Goal: Task Accomplishment & Management: Use online tool/utility

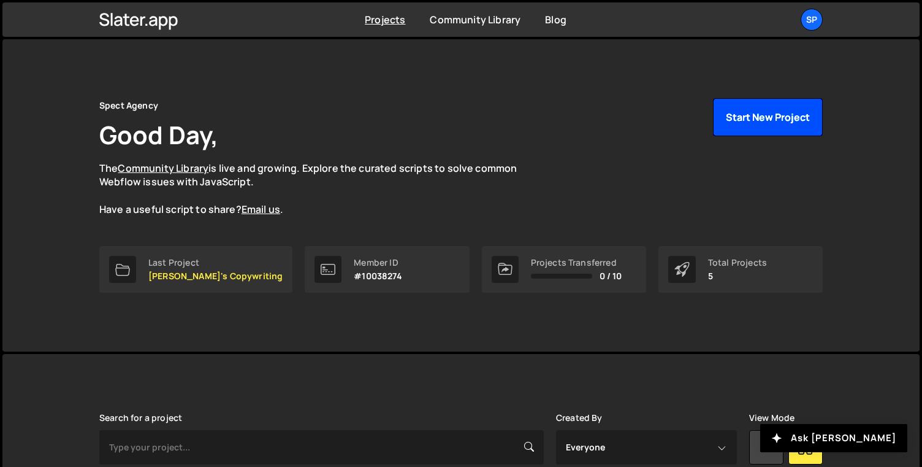
click at [738, 120] on button "Start New Project" at bounding box center [768, 117] width 110 height 38
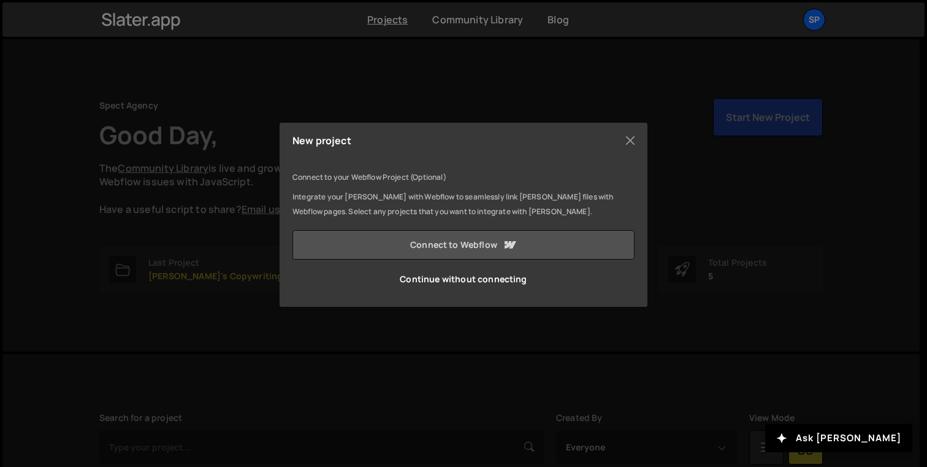
click at [554, 239] on link "Connect to Webflow" at bounding box center [463, 244] width 342 height 29
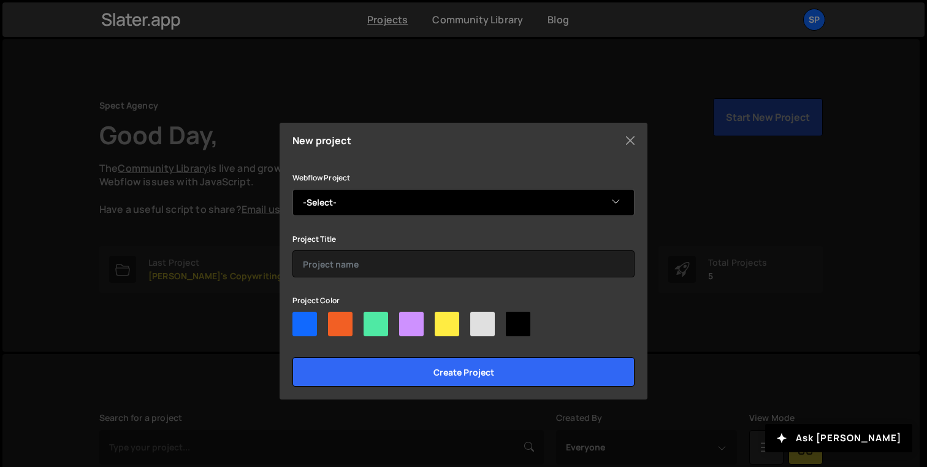
click at [408, 194] on select "-Select- Engagency" at bounding box center [463, 202] width 342 height 27
select select "65bd0a5ebe9efefef8fea13e"
click at [292, 189] on select "-Select- Engagency" at bounding box center [463, 202] width 342 height 27
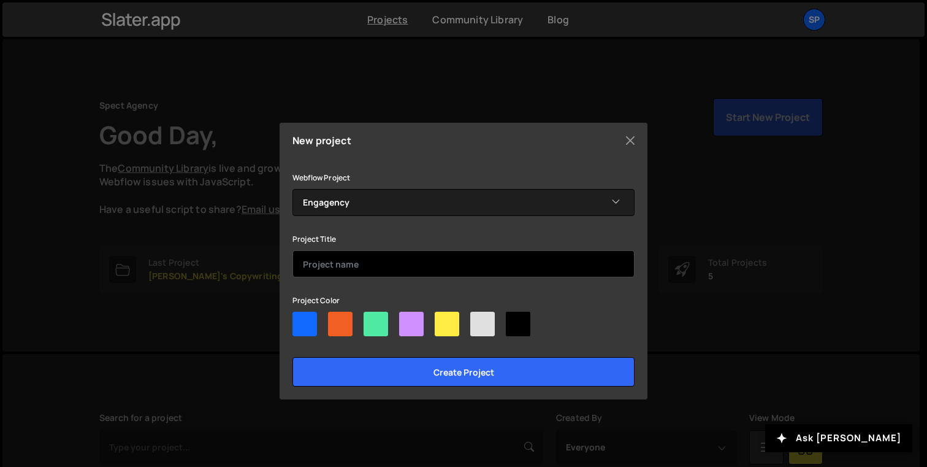
click at [378, 267] on input "text" at bounding box center [463, 263] width 342 height 27
type input "Engagency"
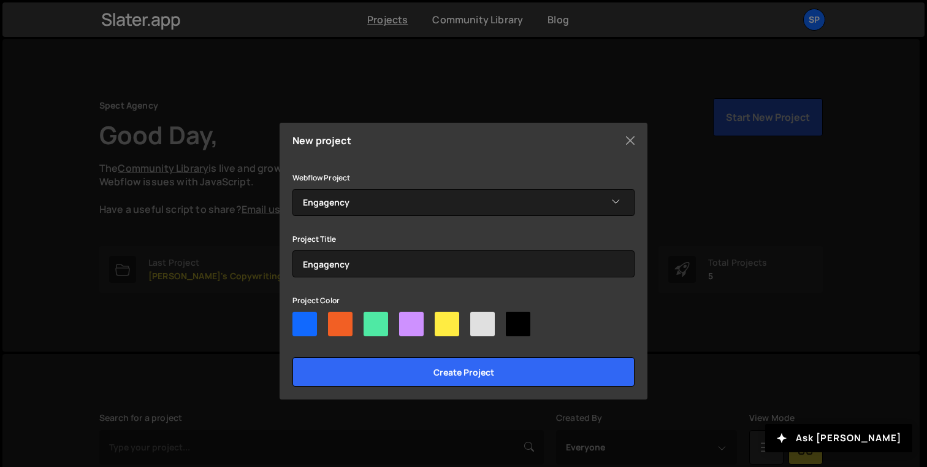
click at [410, 313] on div at bounding box center [411, 323] width 25 height 25
click at [407, 313] on input"] "radio" at bounding box center [403, 315] width 8 height 8
radio input"] "true"
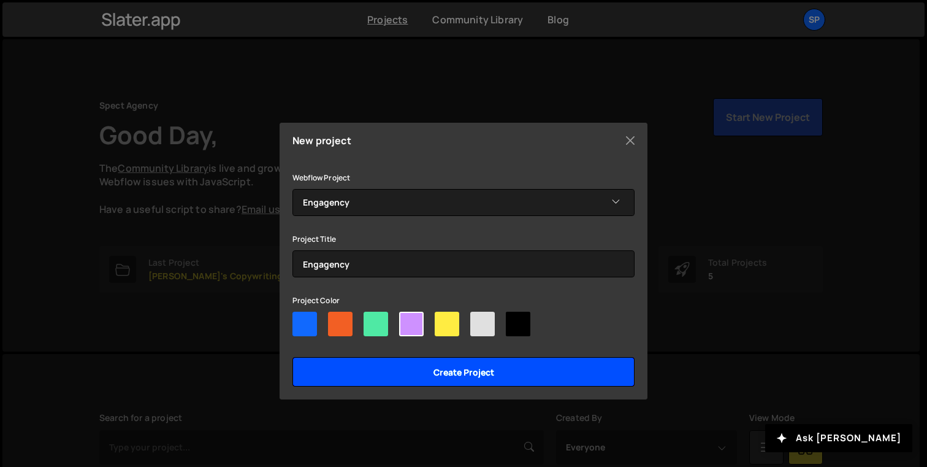
click at [421, 370] on input "Create project" at bounding box center [463, 371] width 342 height 29
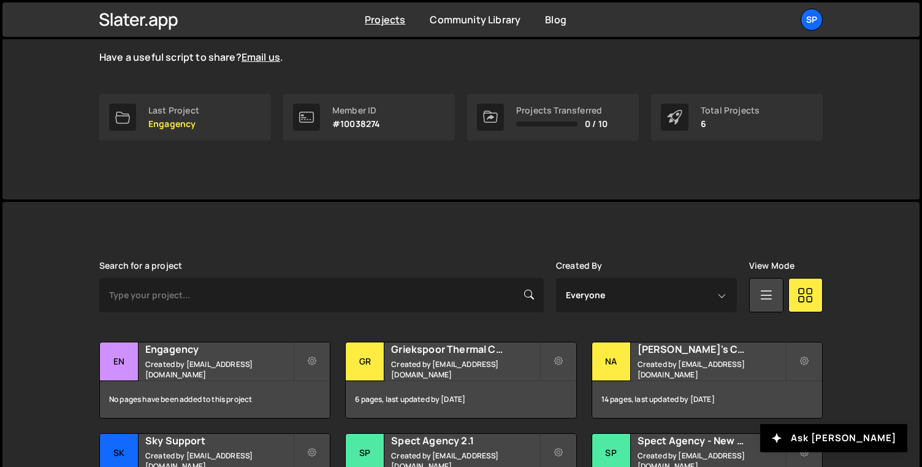
scroll to position [256, 0]
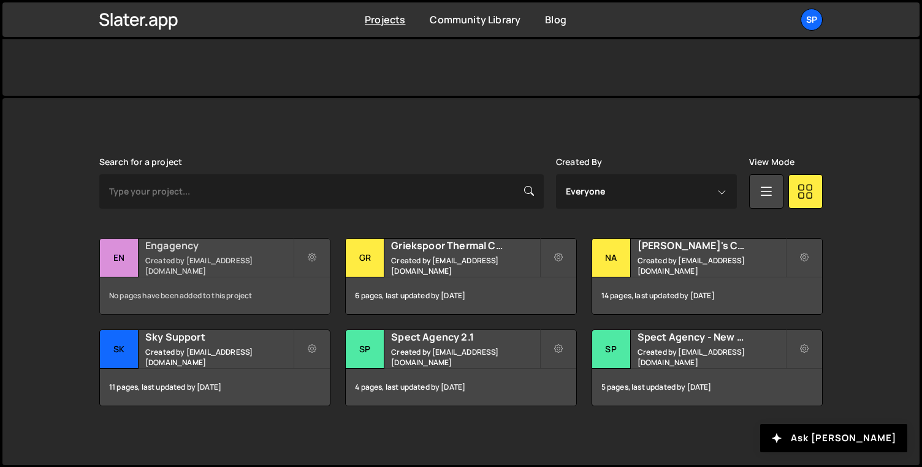
click at [189, 252] on h2 "Engagency" at bounding box center [219, 245] width 148 height 13
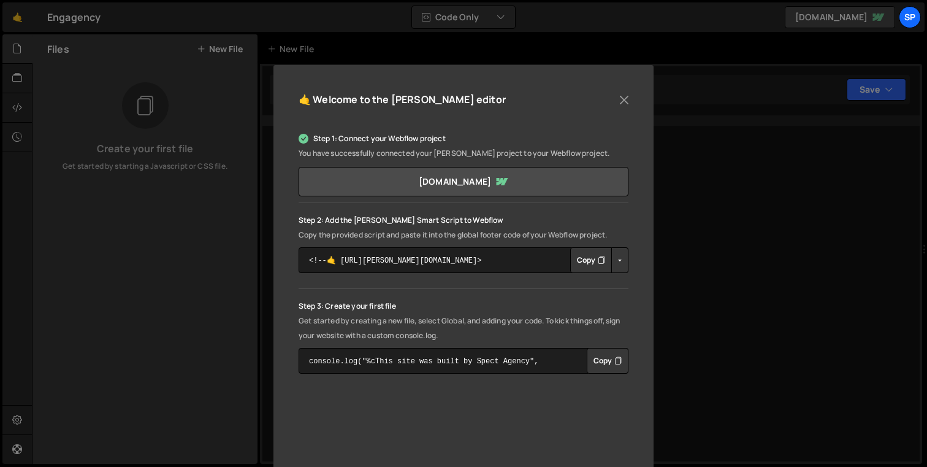
scroll to position [89, 0]
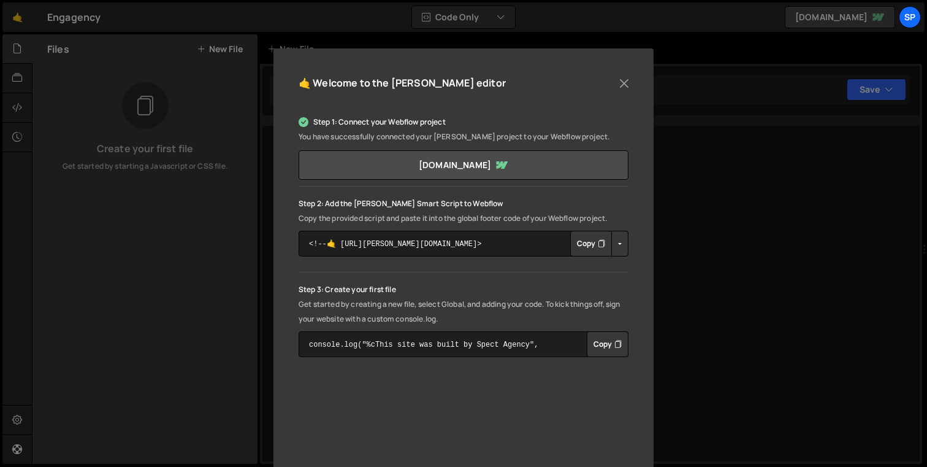
click at [597, 251] on button "Copy" at bounding box center [591, 244] width 42 height 26
click at [620, 77] on button "Close" at bounding box center [624, 83] width 18 height 18
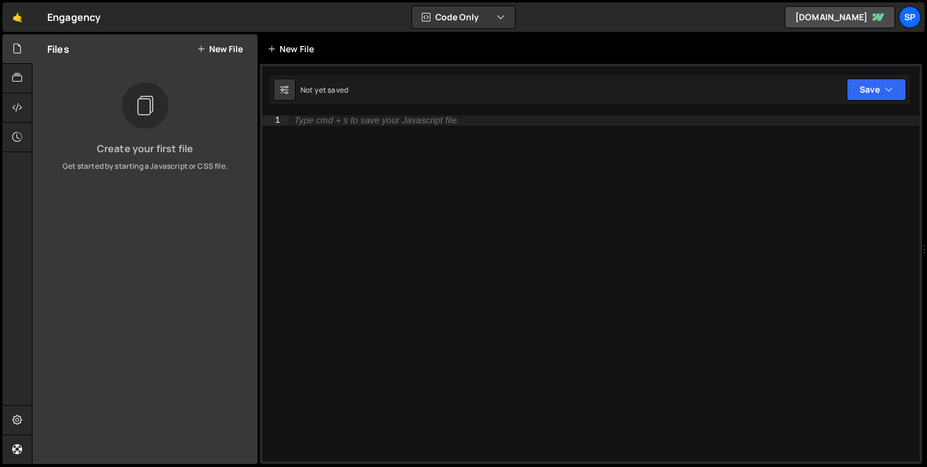
click at [289, 48] on div "New File" at bounding box center [293, 49] width 52 height 12
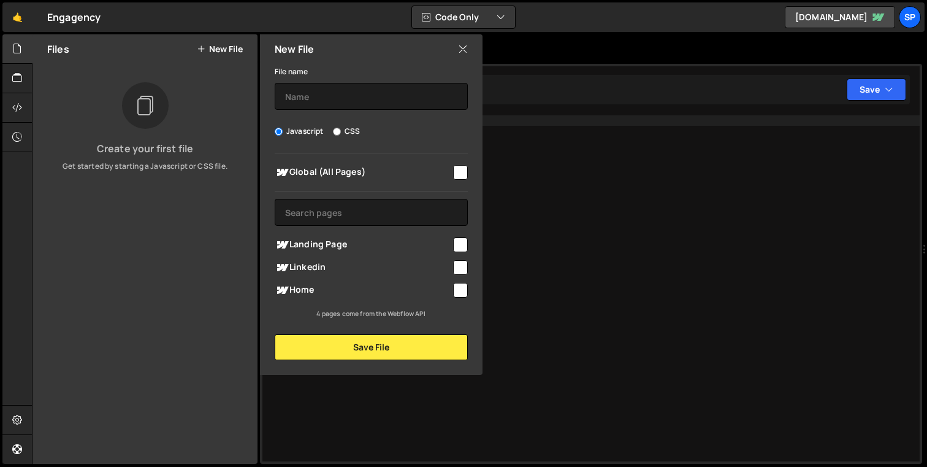
click at [346, 178] on span "Global (All Pages)" at bounding box center [363, 172] width 177 height 15
checkbox input "true"
click at [334, 97] on input "text" at bounding box center [371, 96] width 193 height 27
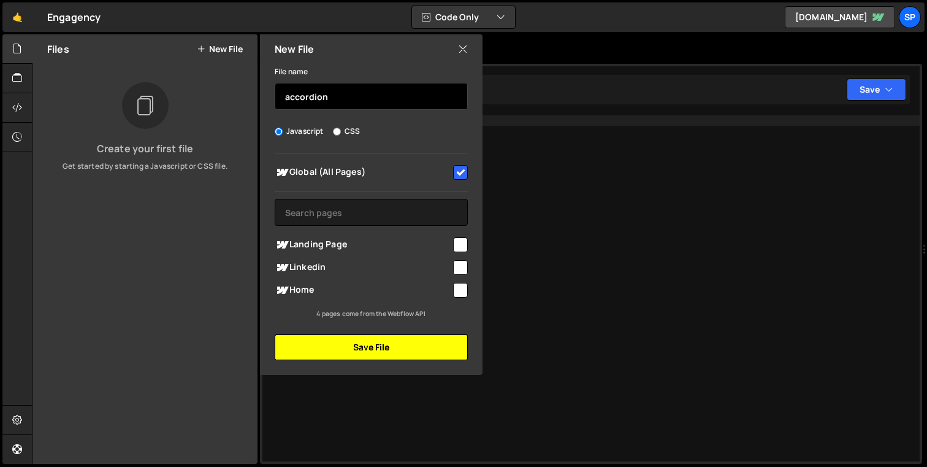
type input "accordion"
click at [451, 356] on button "Save File" at bounding box center [371, 347] width 193 height 26
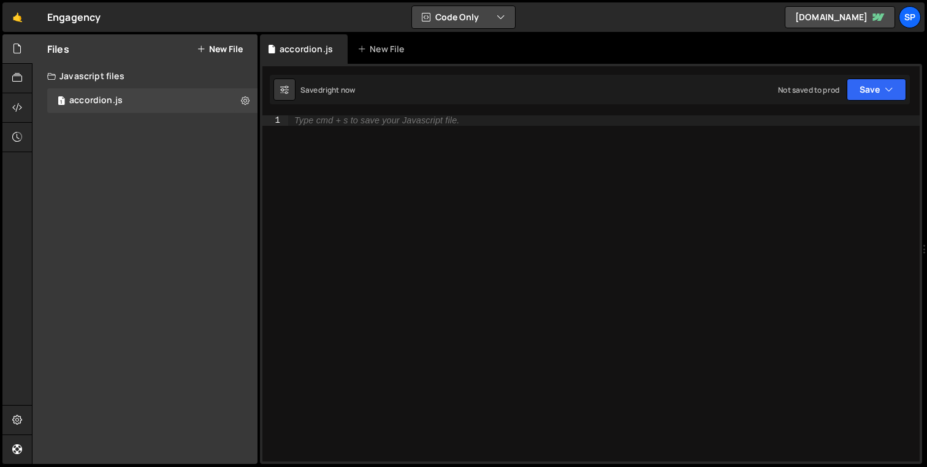
click at [440, 13] on button "Code Only" at bounding box center [463, 17] width 103 height 22
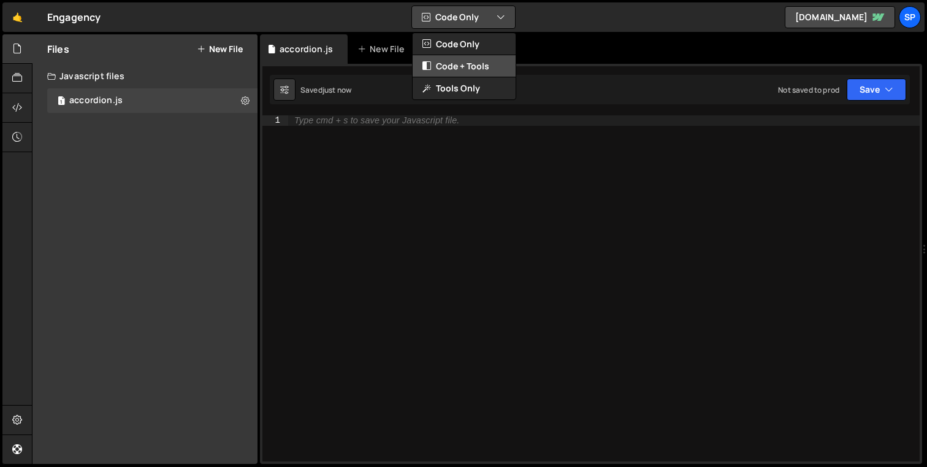
click at [452, 69] on button "Code + Tools" at bounding box center [464, 66] width 103 height 22
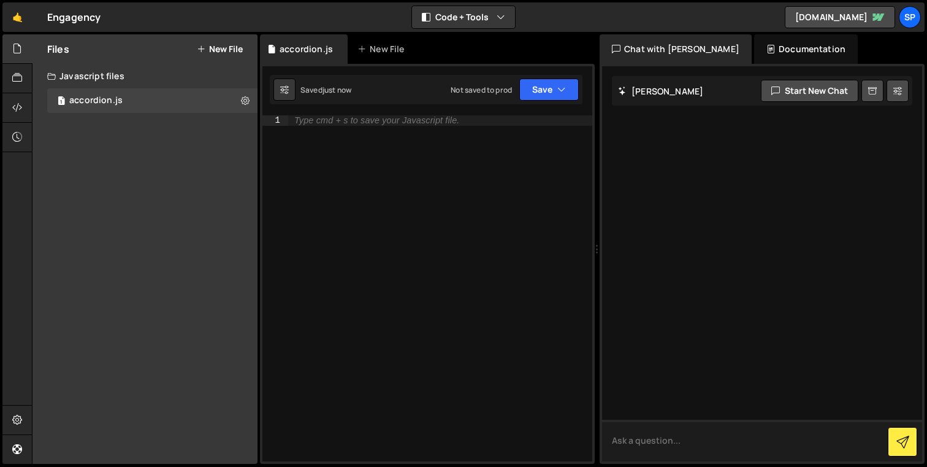
click at [735, 445] on textarea at bounding box center [762, 440] width 320 height 42
type textarea "Can you add a simple alert in this JS that fires on page load and says that Sla…"
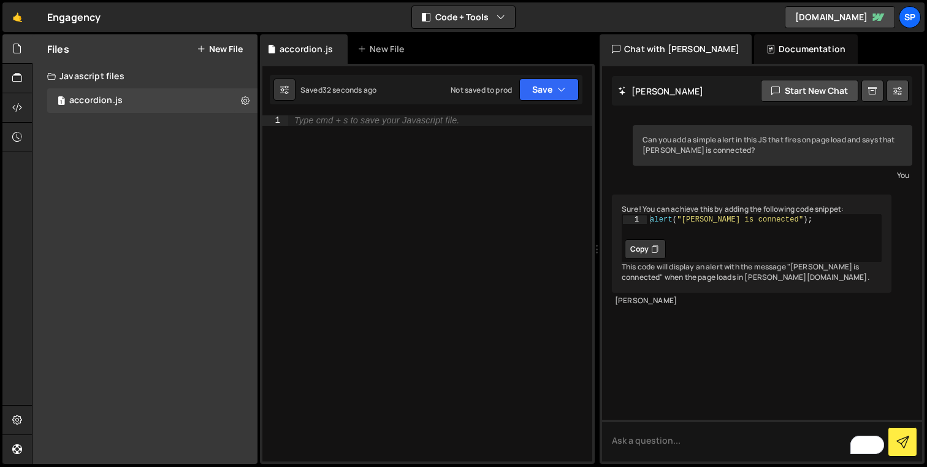
click at [646, 256] on button "Copy" at bounding box center [645, 249] width 41 height 20
click at [435, 202] on div "Type cmd + s to save your Javascript file." at bounding box center [440, 298] width 304 height 366
paste textarea "alert("Slater is connected");"
type textarea "alert("Slater is connected");"
click at [540, 86] on button "Save" at bounding box center [548, 89] width 59 height 22
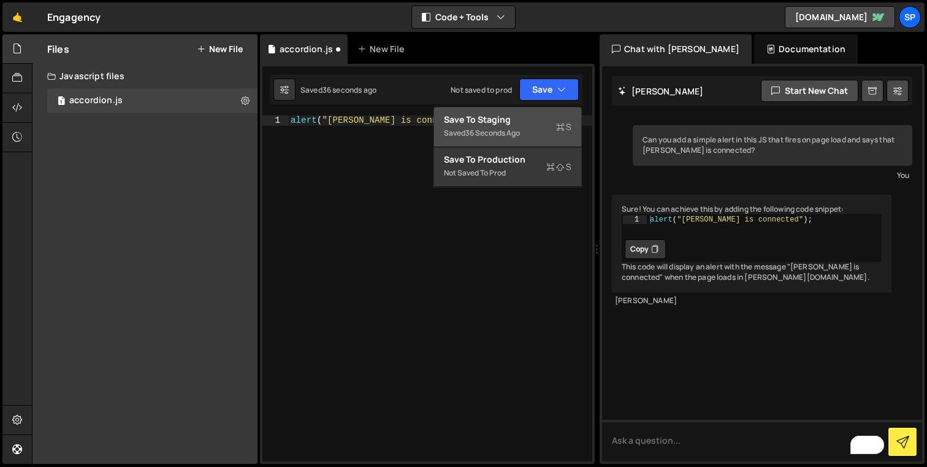
click at [533, 128] on div "Saved 36 seconds ago" at bounding box center [508, 133] width 128 height 15
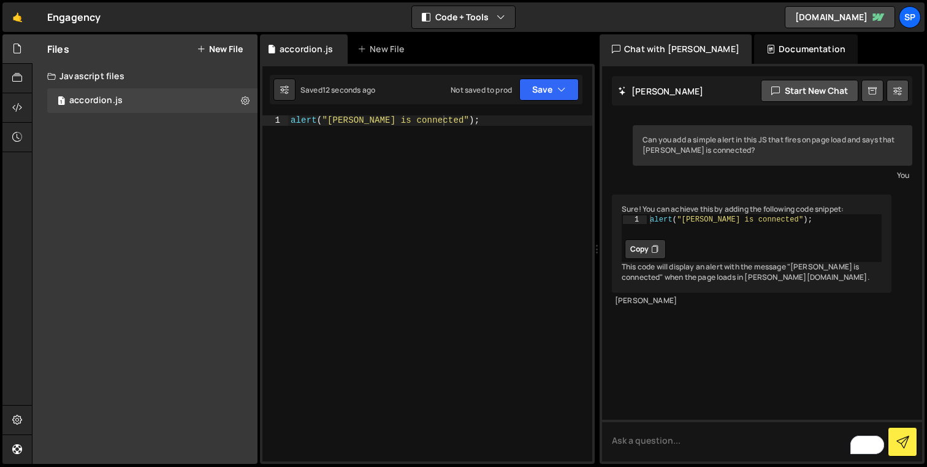
click at [481, 112] on div "1 Type cmd + s to save your Javascript file. הההההההההההההההההההההההההההההההההה…" at bounding box center [427, 264] width 335 height 400
click at [482, 117] on div "alert ( "Slater is connected" ) ;" at bounding box center [440, 298] width 304 height 366
click at [483, 117] on div "alert ( "Slater is connected" ) ;" at bounding box center [440, 298] width 304 height 366
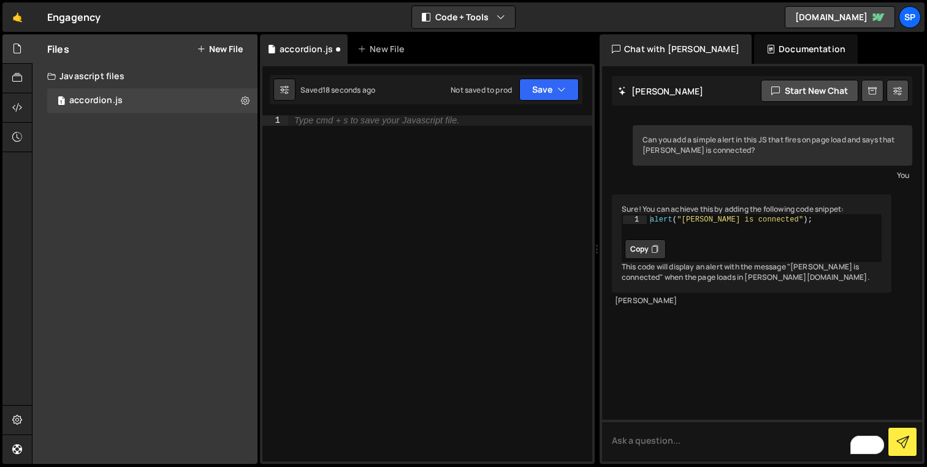
click at [478, 29] on div "🤙 Engagency ⚠️ Code is being edited in another browser Code + Tools Code Only C…" at bounding box center [463, 16] width 922 height 29
click at [479, 24] on button "Code + Tools" at bounding box center [463, 17] width 103 height 22
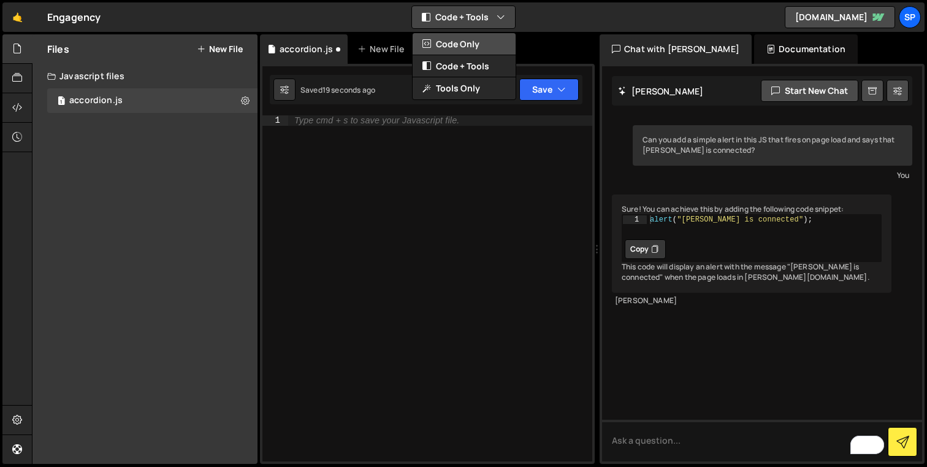
click at [468, 39] on button "Code Only" at bounding box center [464, 44] width 103 height 22
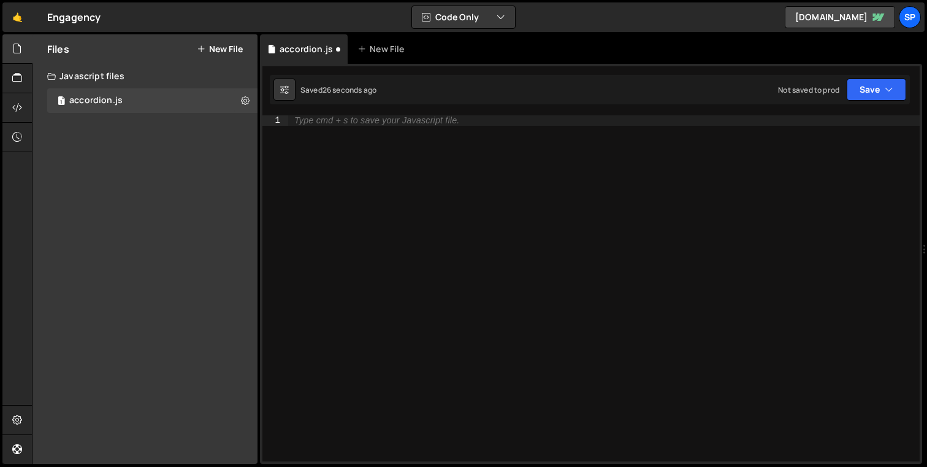
click at [435, 174] on div "Type cmd + s to save your Javascript file." at bounding box center [604, 298] width 632 height 366
paste textarea "});"
type textarea "});"
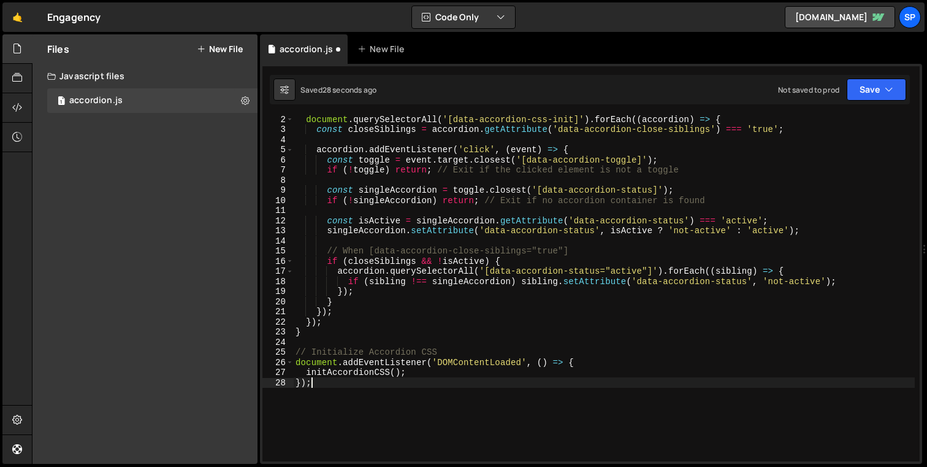
scroll to position [0, 0]
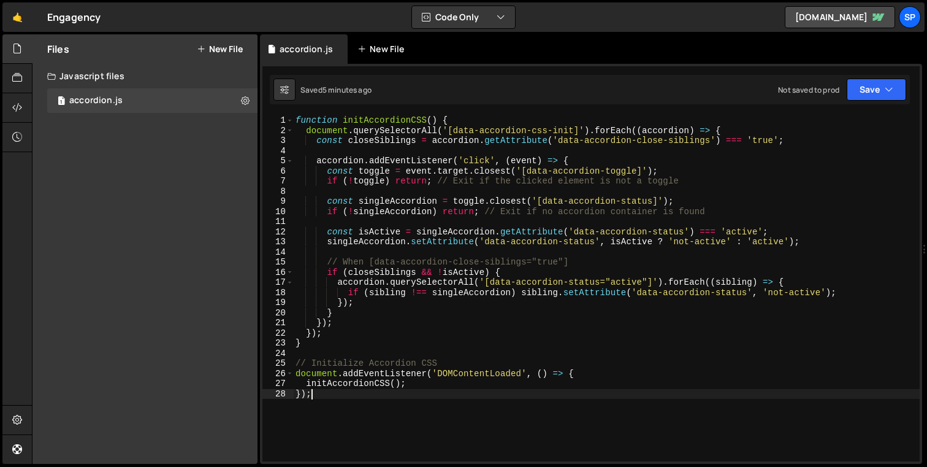
click at [375, 50] on div "New File" at bounding box center [383, 49] width 52 height 12
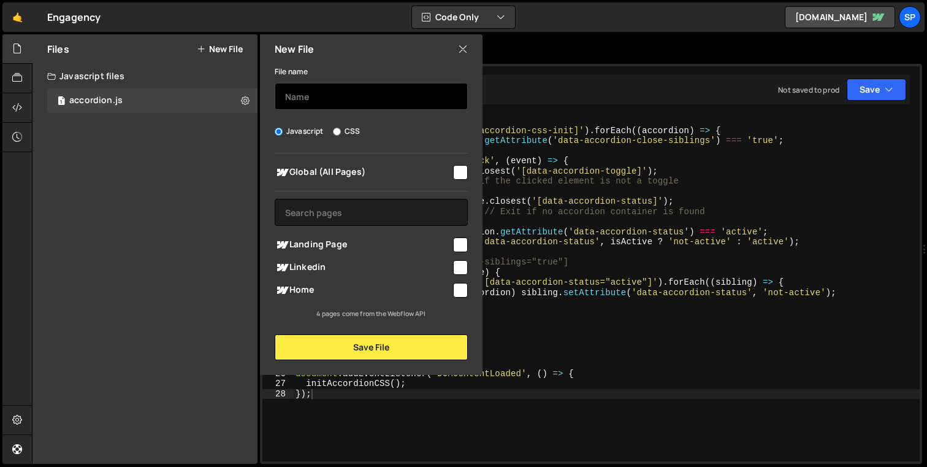
click at [410, 98] on input "text" at bounding box center [371, 96] width 193 height 27
type input "style"
click at [350, 121] on div "File name style Javascript CSS Global (All Pages)" at bounding box center [371, 212] width 223 height 296
click at [351, 126] on label "CSS" at bounding box center [346, 131] width 27 height 12
click at [341, 128] on input "CSS" at bounding box center [337, 132] width 8 height 8
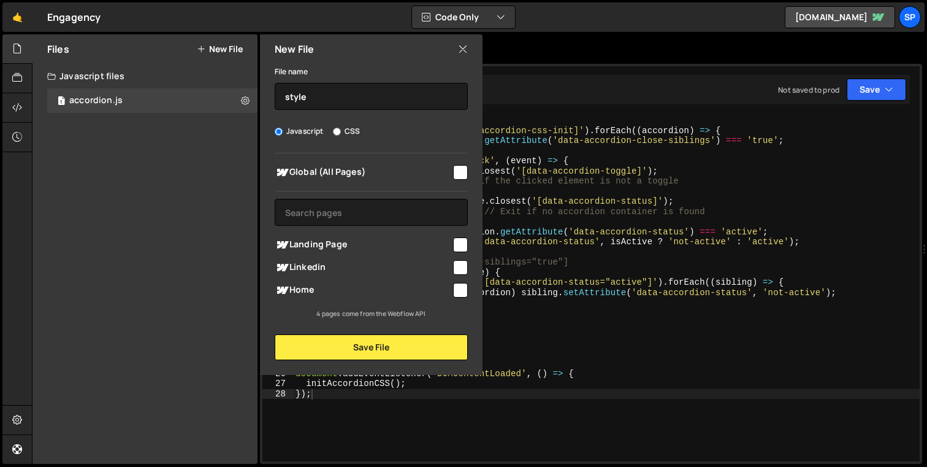
radio input "true"
click at [458, 163] on div at bounding box center [459, 171] width 17 height 17
click at [461, 184] on div "Global (All Pages) Landing Page" at bounding box center [371, 236] width 223 height 166
click at [465, 172] on input "checkbox" at bounding box center [460, 172] width 15 height 15
checkbox input "true"
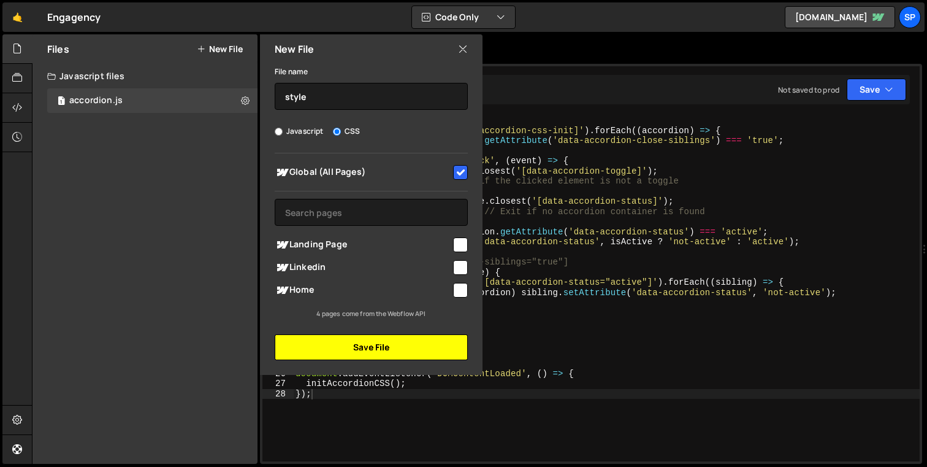
click at [411, 346] on button "Save File" at bounding box center [371, 347] width 193 height 26
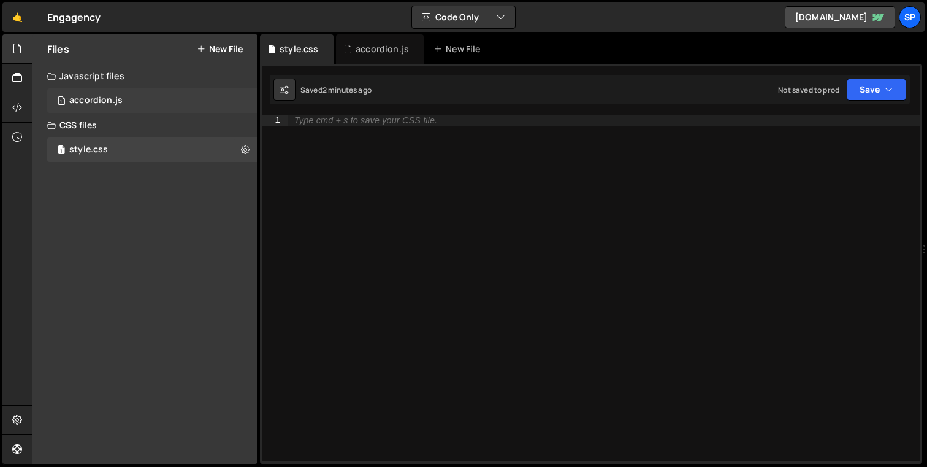
click at [108, 96] on div "accordion.js" at bounding box center [95, 100] width 53 height 11
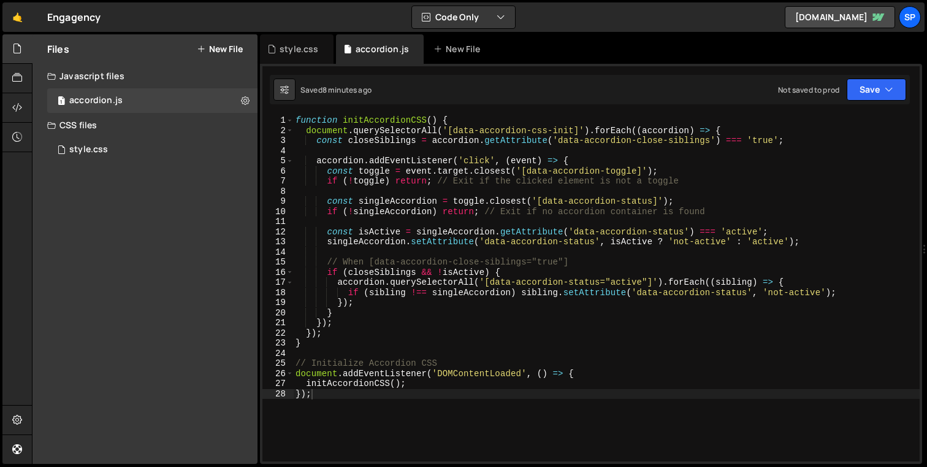
scroll to position [274, 0]
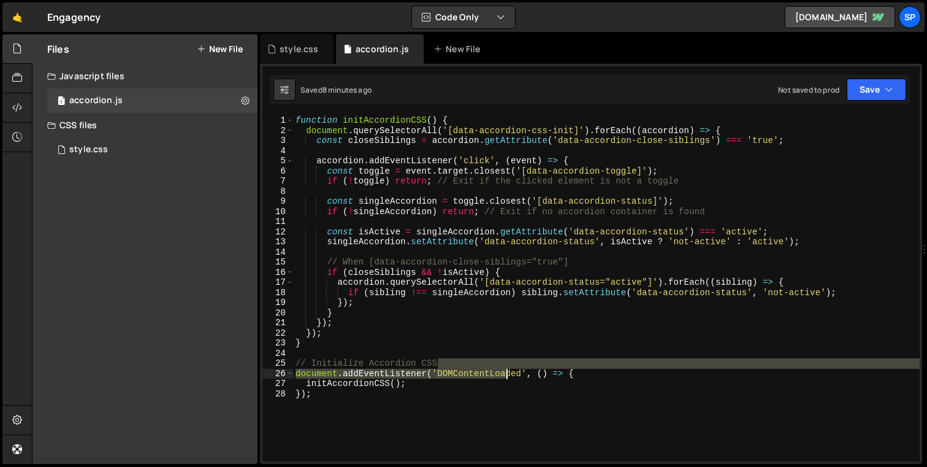
drag, startPoint x: 611, startPoint y: 364, endPoint x: 411, endPoint y: 373, distance: 200.7
click at [411, 373] on div "function initAccordionCSS ( ) { document . querySelectorAll ( '[data-accordion-…" at bounding box center [606, 298] width 627 height 366
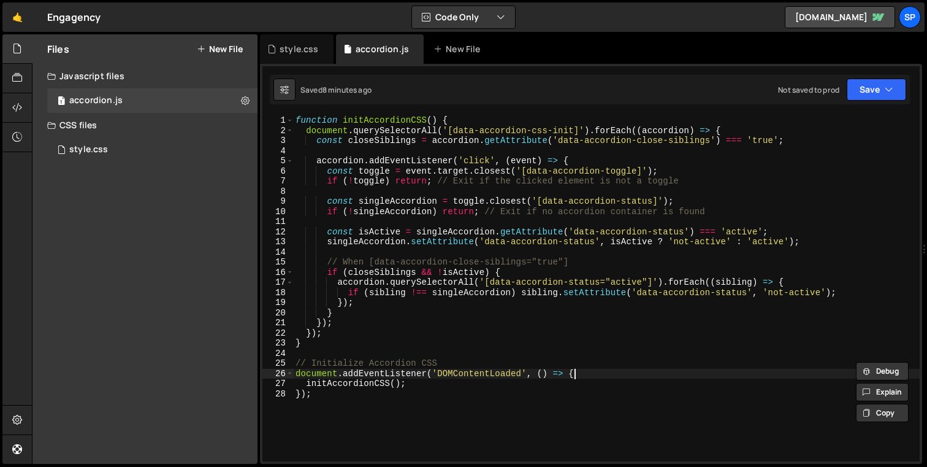
click at [603, 371] on div "function initAccordionCSS ( ) { document . querySelectorAll ( '[data-accordion-…" at bounding box center [606, 298] width 627 height 366
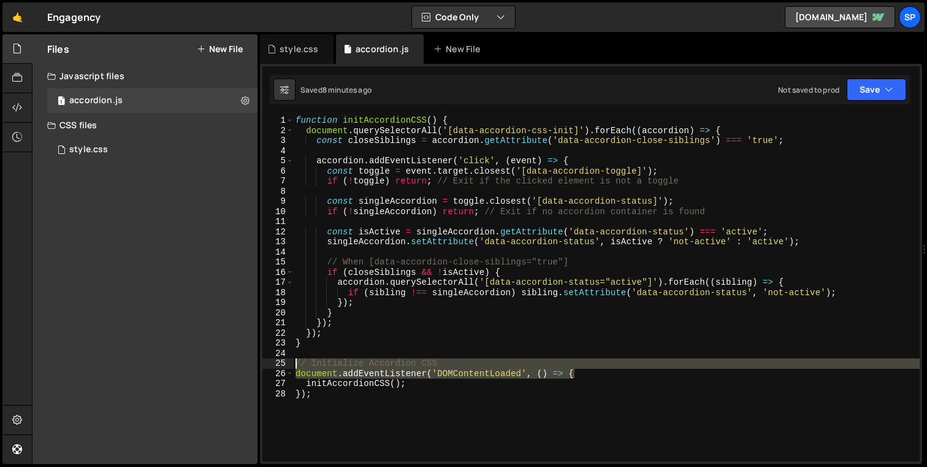
drag, startPoint x: 600, startPoint y: 375, endPoint x: 294, endPoint y: 365, distance: 305.5
click at [294, 365] on div "function initAccordionCSS ( ) { document . querySelectorAll ( '[data-accordion-…" at bounding box center [606, 298] width 627 height 366
type textarea "// Initialize Accordion CSS document.addEventListener('DOMContentLoaded', () =>…"
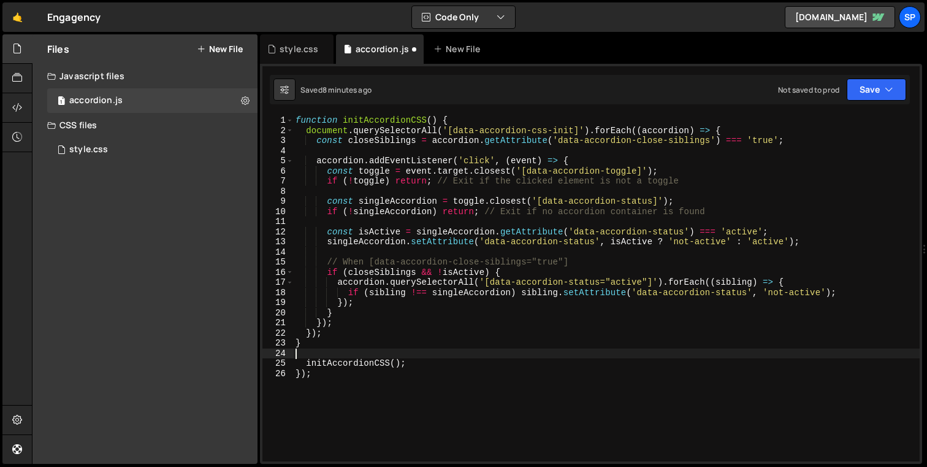
click at [324, 378] on div "function initAccordionCSS ( ) { document . querySelectorAll ( '[data-accordion-…" at bounding box center [606, 298] width 627 height 366
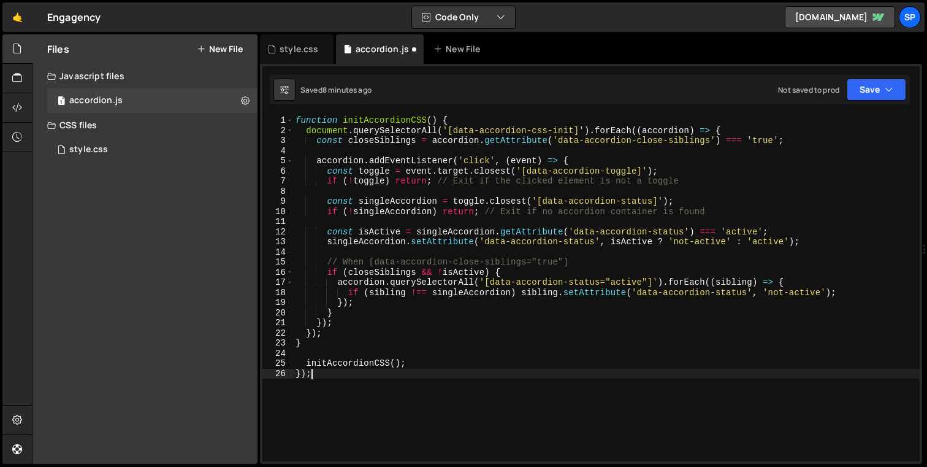
type textarea "}"
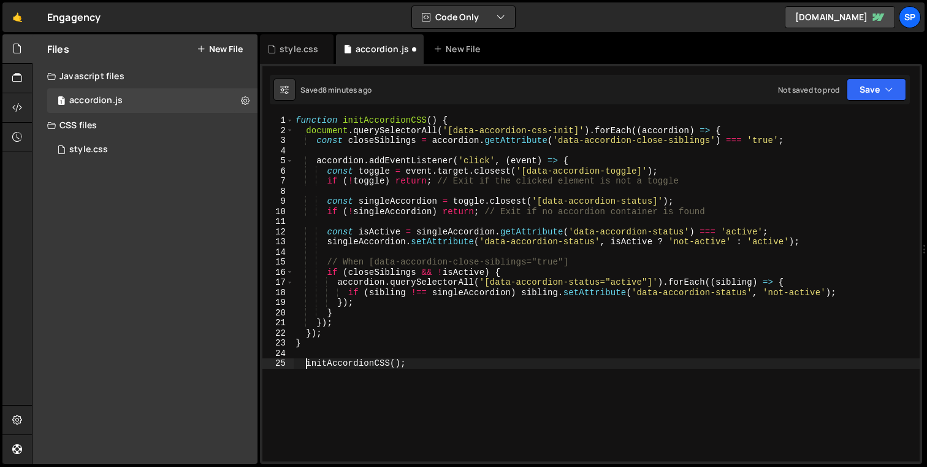
click at [305, 365] on div "function initAccordionCSS ( ) { document . querySelectorAll ( '[data-accordion-…" at bounding box center [606, 298] width 627 height 366
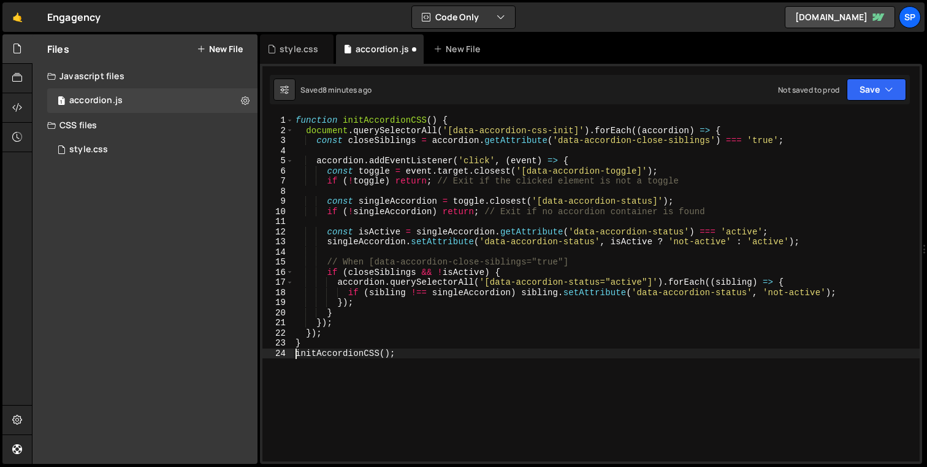
type textarea "initAccordionCSS();"
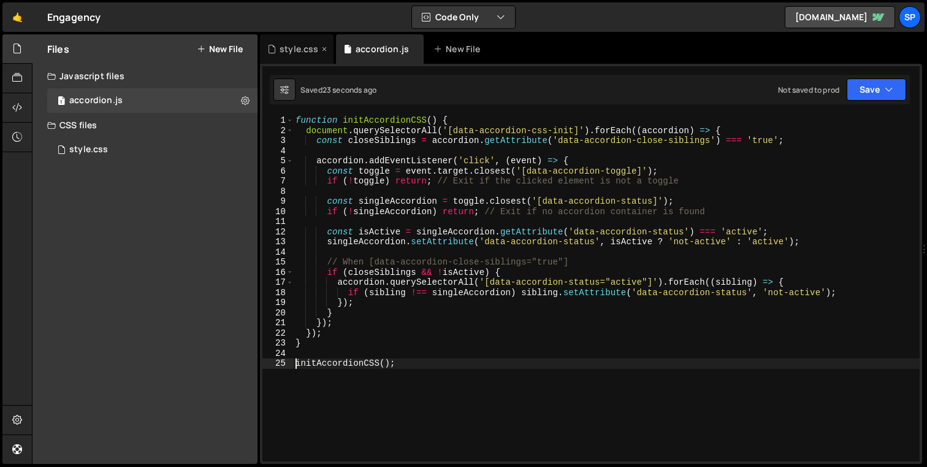
click at [288, 42] on div "style.css" at bounding box center [297, 48] width 74 height 29
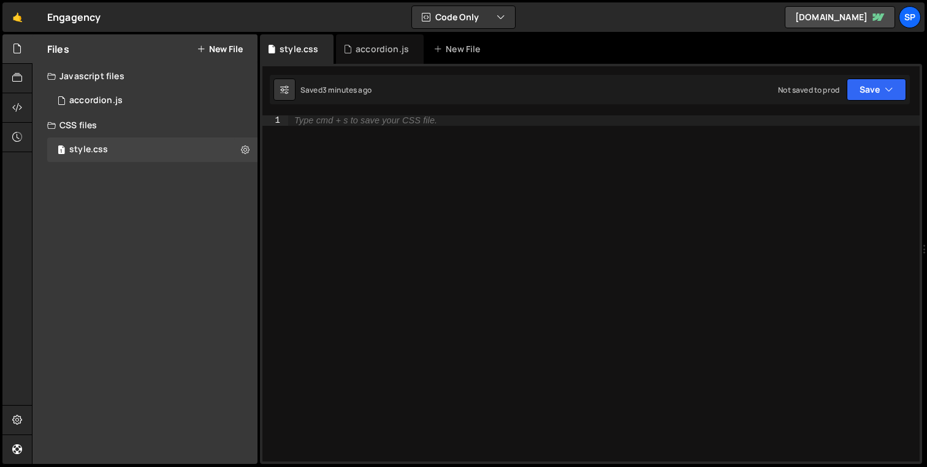
click at [350, 120] on div "Type cmd + s to save your CSS file." at bounding box center [365, 120] width 143 height 9
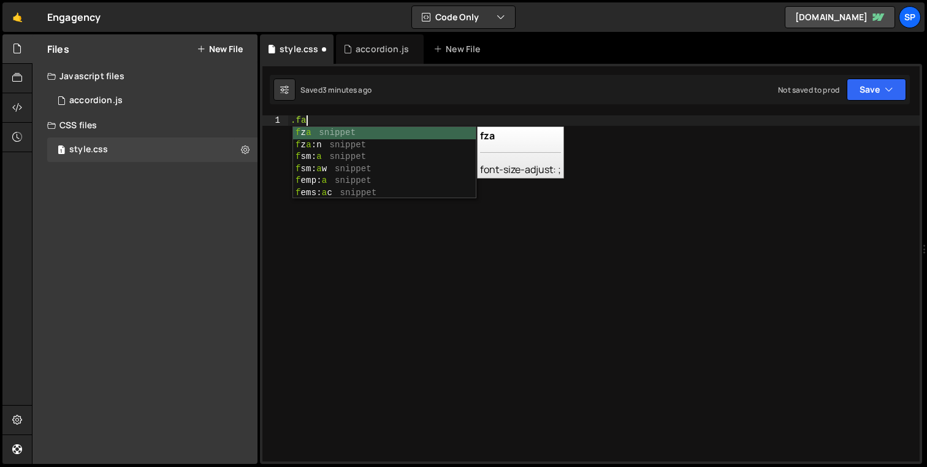
scroll to position [0, 1]
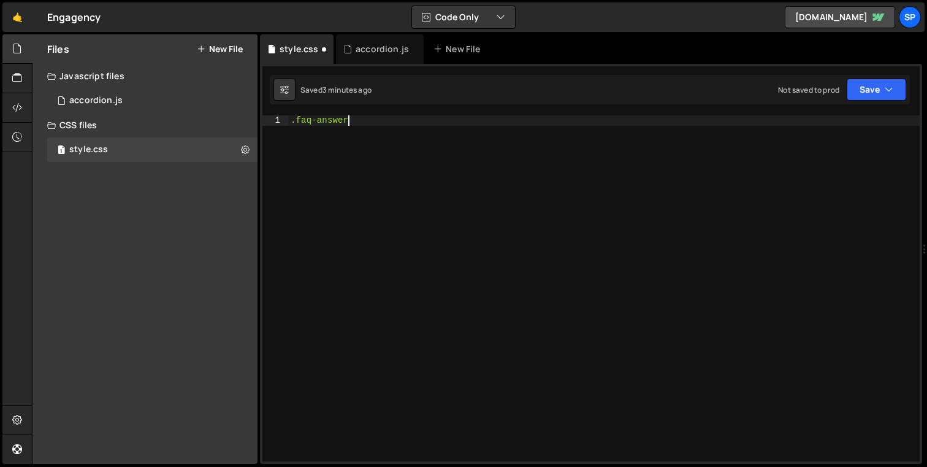
type textarea ".faq-answer{"
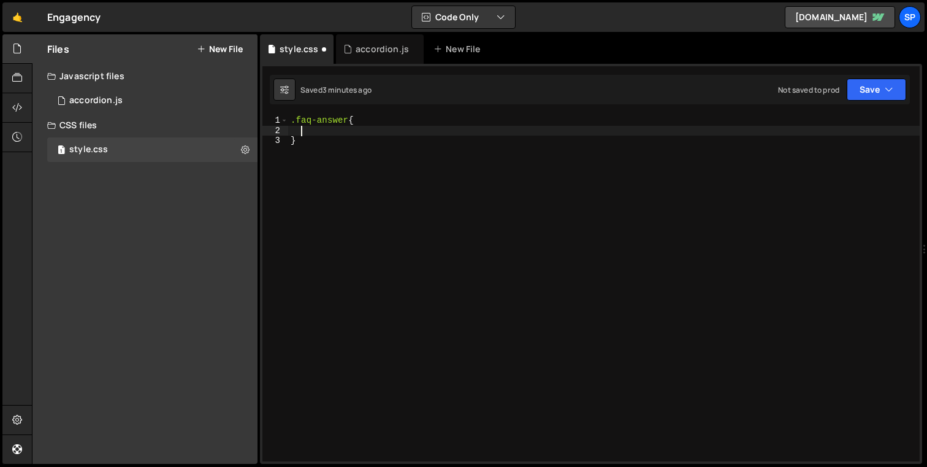
paste textarea "overflow: hidden;"
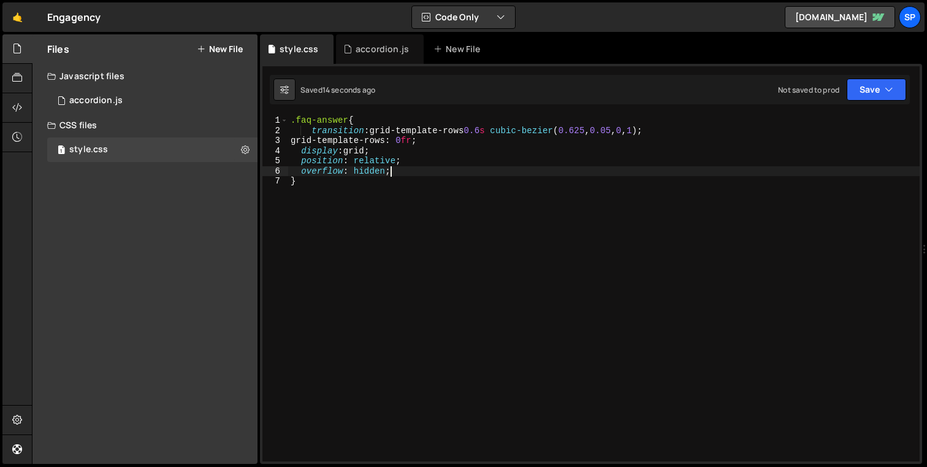
click at [313, 132] on div ".faq-answer { transition : grid-template-rows 0.6 s cubic-bezier ( 0.625 , 0.05…" at bounding box center [604, 298] width 632 height 366
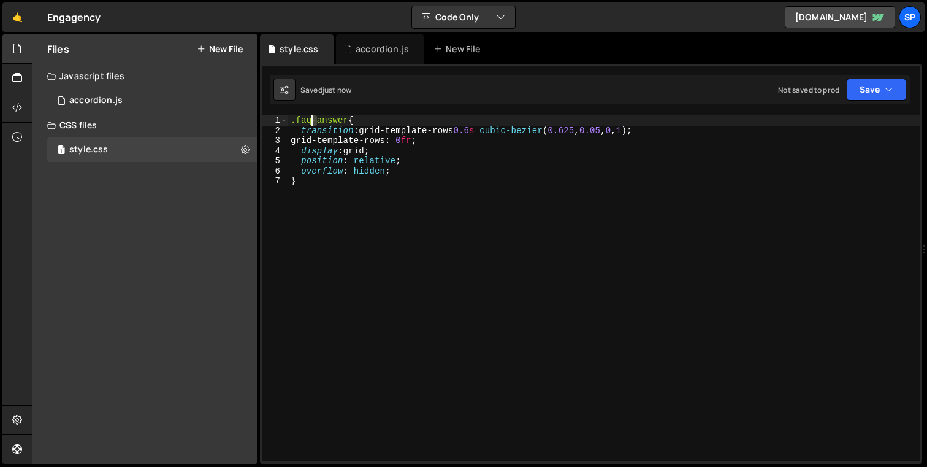
click at [313, 122] on div ".faq-answer { transition : grid-template-rows 0.6 s cubic-bezier ( 0.625 , 0.05…" at bounding box center [604, 298] width 632 height 366
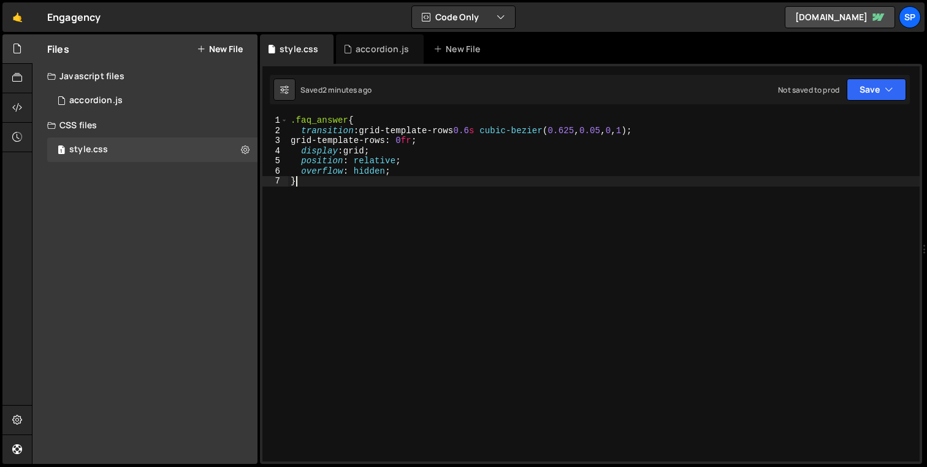
click at [307, 187] on div ".faq_answer { transition : grid-template-rows 0.6 s cubic-bezier ( 0.625 , 0.05…" at bounding box center [604, 298] width 632 height 366
type textarea "}"
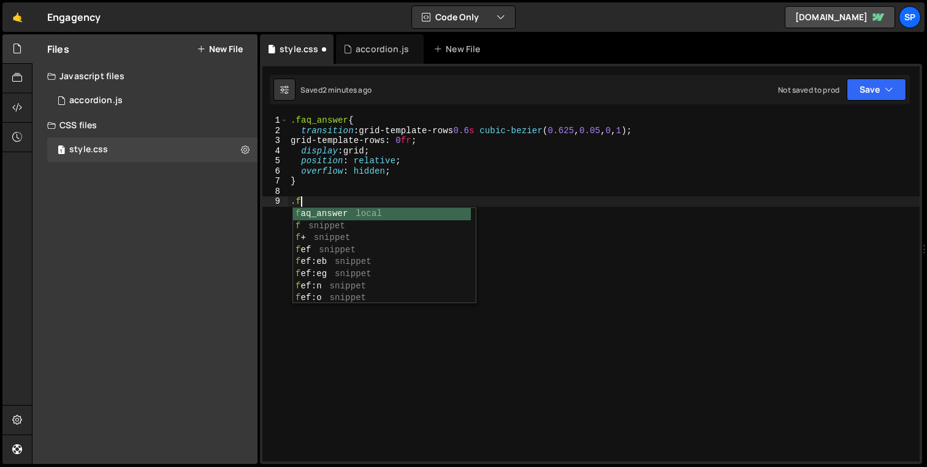
scroll to position [0, 0]
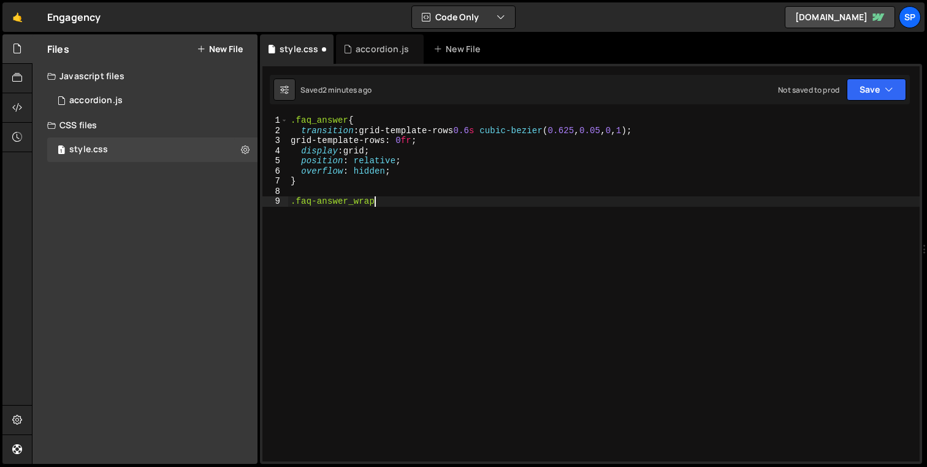
type textarea ".faq-answer_wrap{"
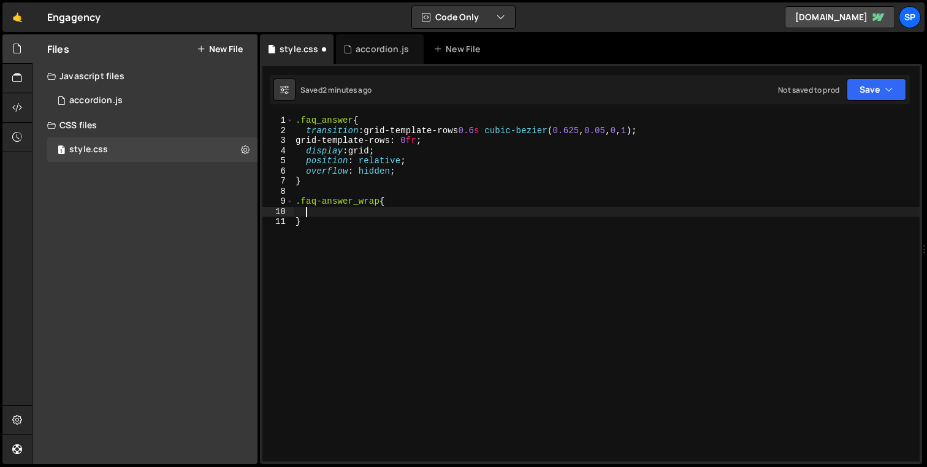
click at [342, 177] on div ".faq_answer { transition : grid-template-rows 0.6 s cubic-bezier ( 0.625 , 0.05…" at bounding box center [606, 298] width 627 height 366
type textarea "}"
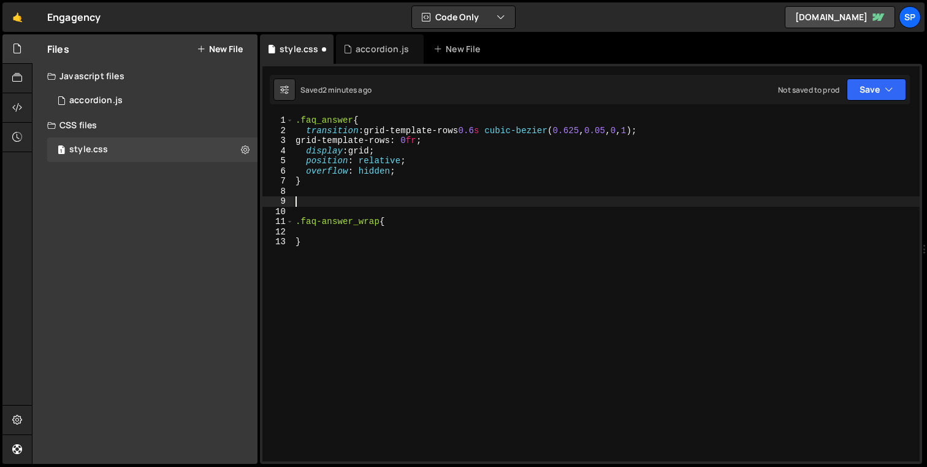
paste textarea "[data-accordion-status="active"]"
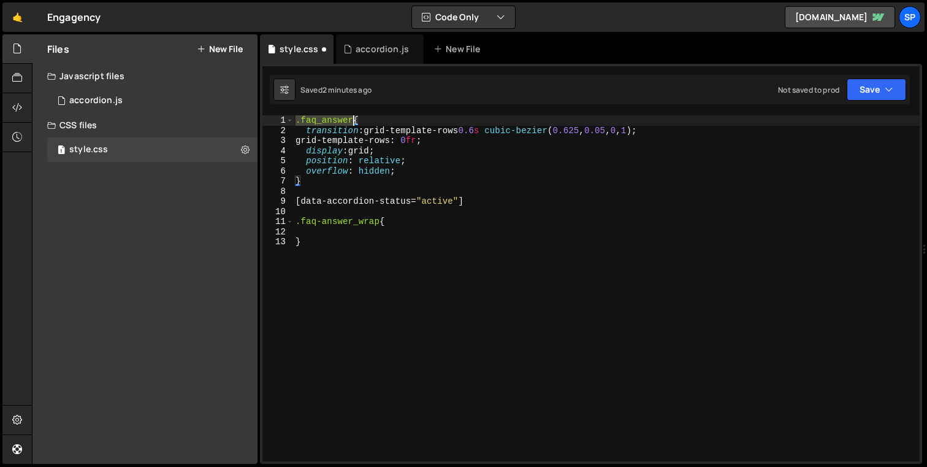
drag, startPoint x: 297, startPoint y: 122, endPoint x: 354, endPoint y: 122, distance: 57.6
click at [354, 122] on div ".faq_answer { transition : grid-template-rows 0.6 s cubic-bezier ( 0.625 , 0.05…" at bounding box center [606, 298] width 627 height 366
click at [497, 204] on div ".faq_answer { transition : grid-template-rows 0.6 s cubic-bezier ( 0.625 , 0.05…" at bounding box center [606, 298] width 627 height 366
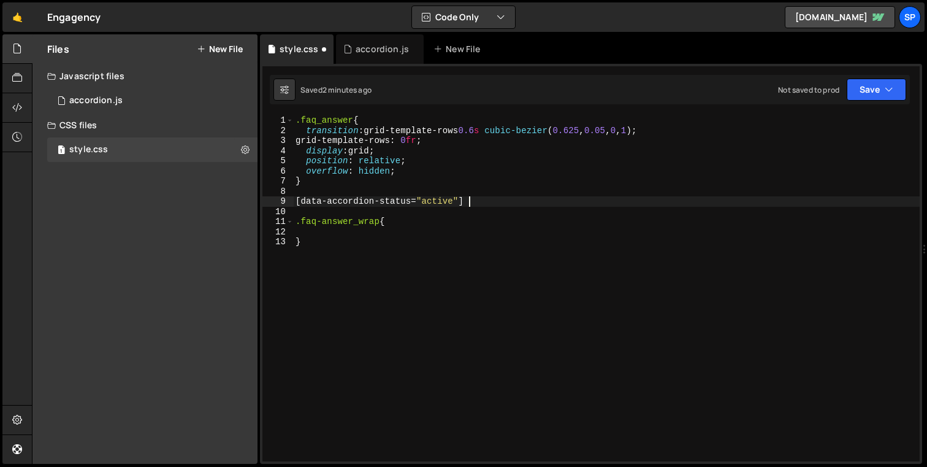
paste textarea ".faq_answer"
type textarea "[data-accordion-status="active"] .faq_answer{"
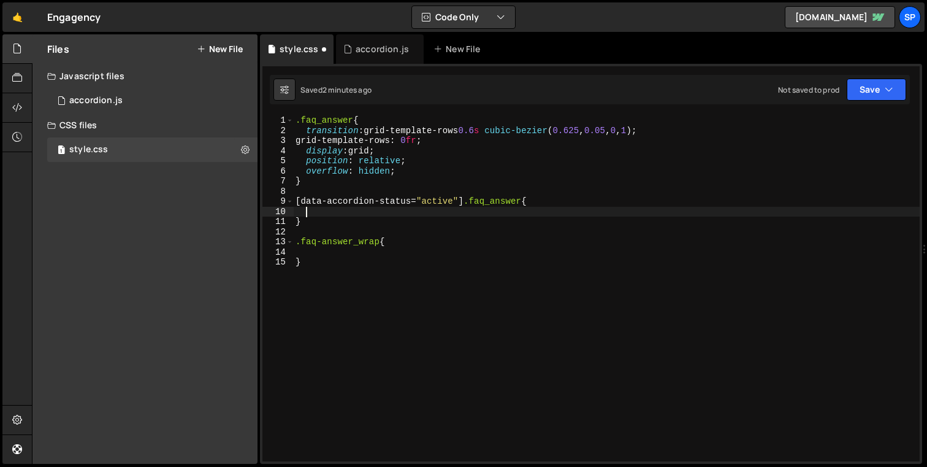
paste textarea "grid-template-rows: 1fr;"
type textarea "grid-template-rows: 1fr;"
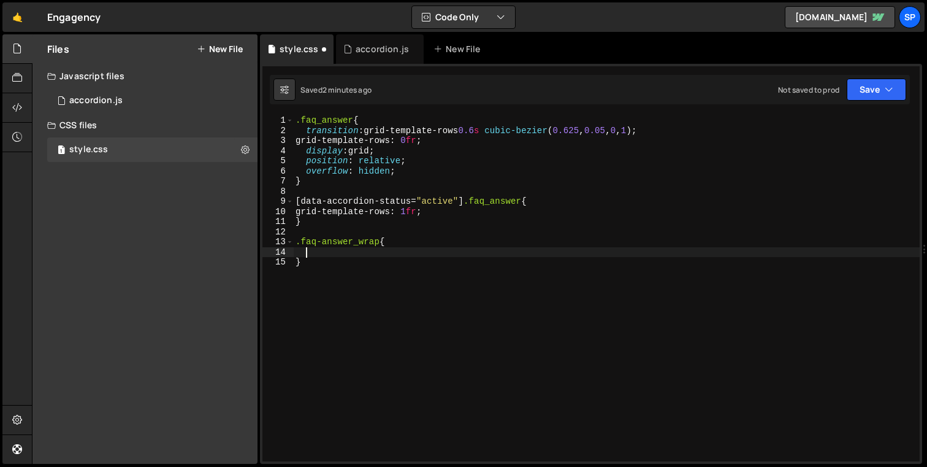
click at [346, 251] on div ".faq_answer { transition : grid-template-rows 0.6 s cubic-bezier ( 0.625 , 0.05…" at bounding box center [606, 298] width 627 height 366
paste textarea "overflow: hidden;"
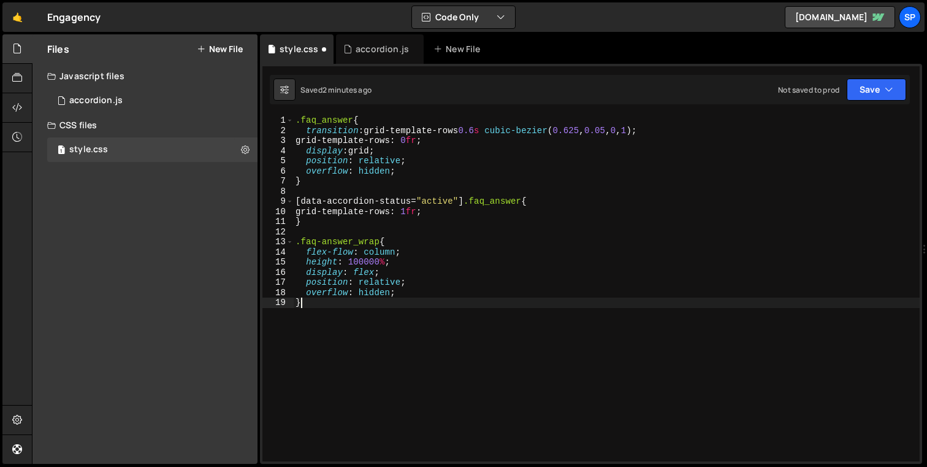
click at [323, 301] on div ".faq_answer { transition : grid-template-rows 0.6 s cubic-bezier ( 0.625 , 0.05…" at bounding box center [606, 298] width 627 height 366
type textarea "}"
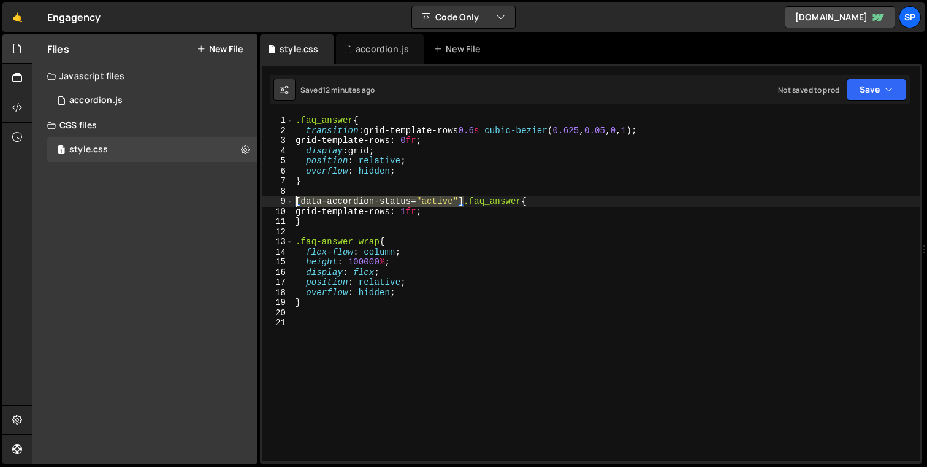
drag, startPoint x: 463, startPoint y: 202, endPoint x: 297, endPoint y: 204, distance: 165.6
click at [297, 204] on div ".faq_answer { transition : grid-template-rows 0.6 s cubic-bezier ( 0.625 , 0.05…" at bounding box center [606, 298] width 627 height 366
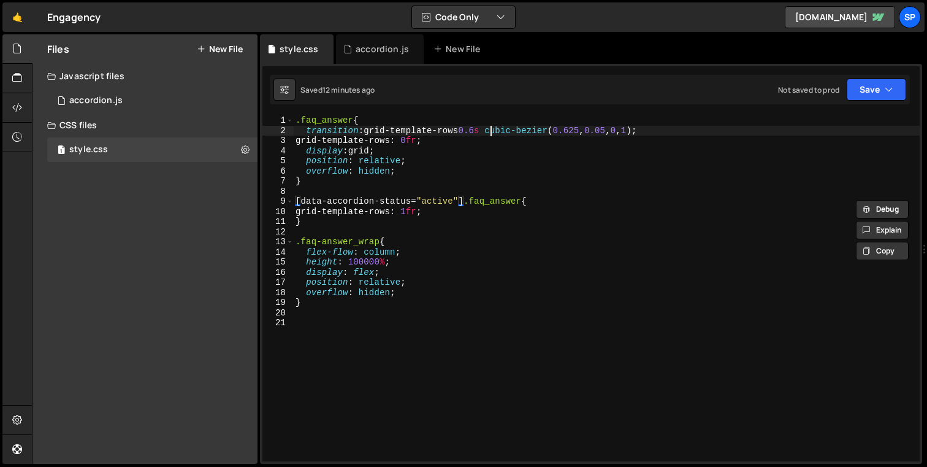
click at [488, 132] on div ".faq_answer { transition : grid-template-rows 0.6 s cubic-bezier ( 0.625 , 0.05…" at bounding box center [606, 298] width 627 height 366
click at [487, 132] on div ".faq_answer { transition : grid-template-rows 0.6 s cubic-bezier ( 0.625 , 0.05…" at bounding box center [606, 298] width 627 height 366
type textarea "transition: grid-template-rows 0.4s cubic-bezier(0.625, 0.05, 0, 1);"
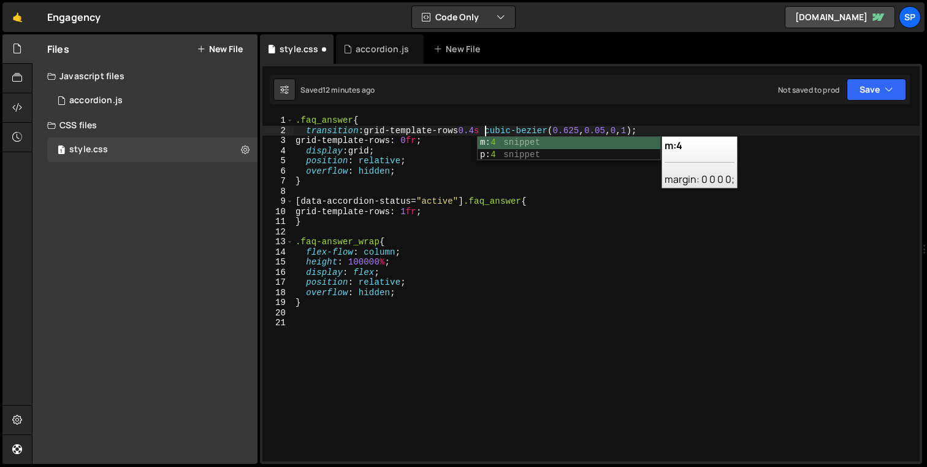
click at [353, 335] on div ".faq_answer { transition : grid-template-rows 0.4 s cubic-bezier ( 0.625 , 0.05…" at bounding box center [606, 298] width 627 height 366
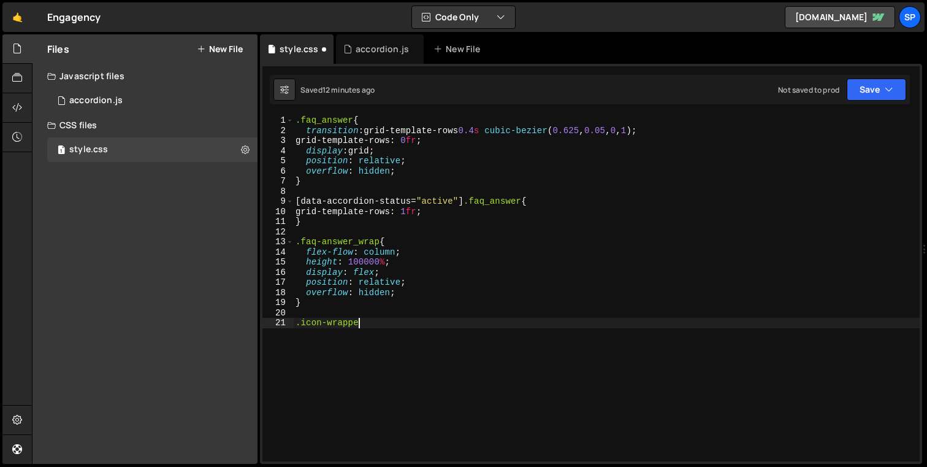
scroll to position [0, 4]
type textarea ".icon-wrapper{"
paste textarea "transform: rotate(0deg);"
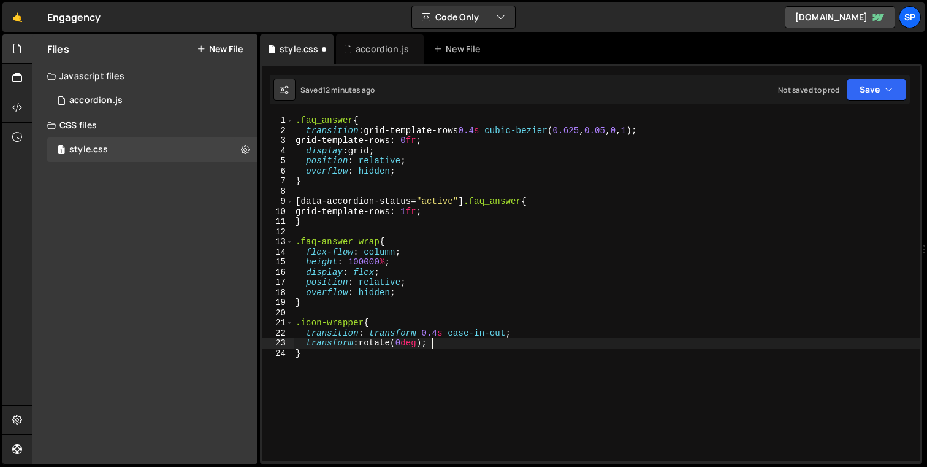
click at [361, 357] on div ".faq_answer { transition : grid-template-rows 0.4 s cubic-bezier ( 0.625 , 0.05…" at bounding box center [606, 298] width 627 height 366
type textarea "}"
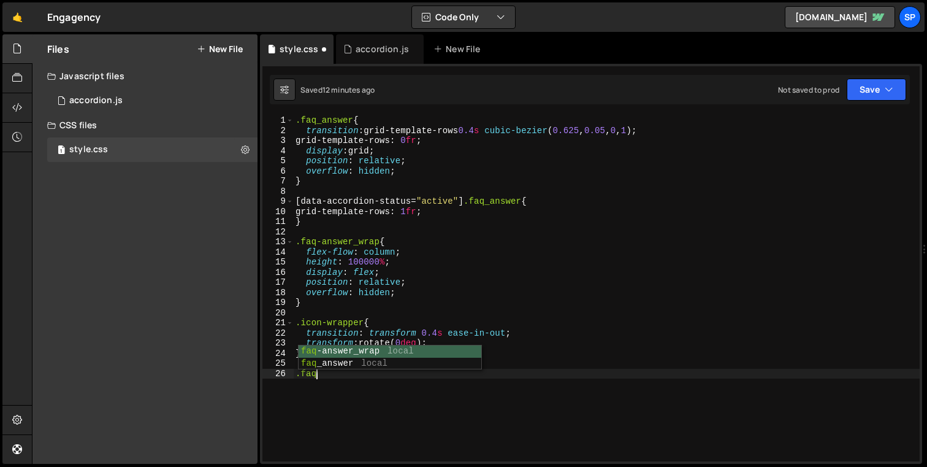
scroll to position [0, 1]
type textarea ".faq-icon_open{"
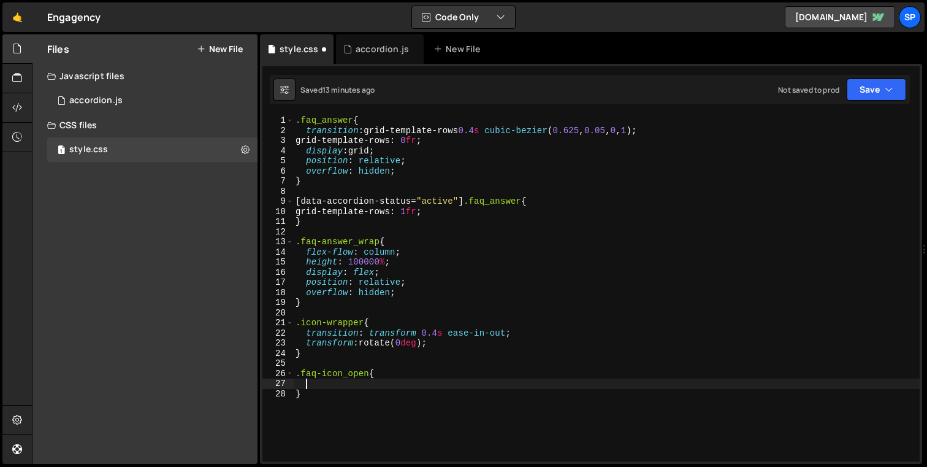
type textarea "s"
type textarea "}"
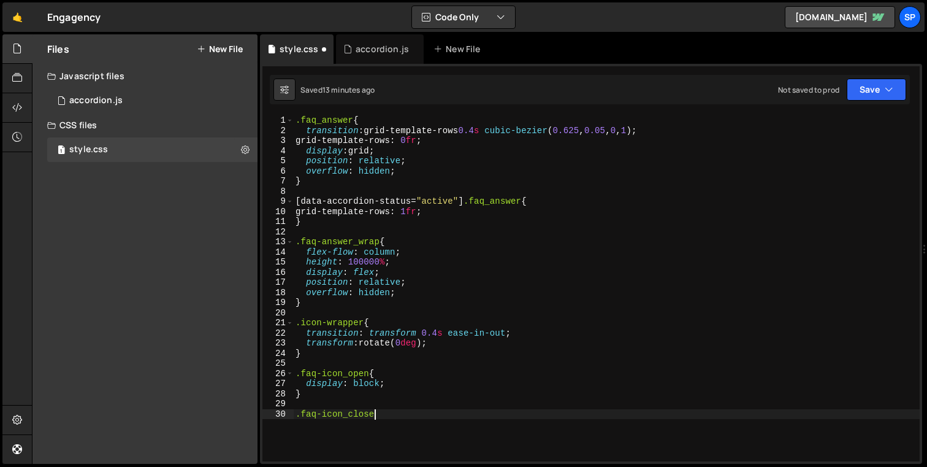
type textarea ".faq-icon_close{"
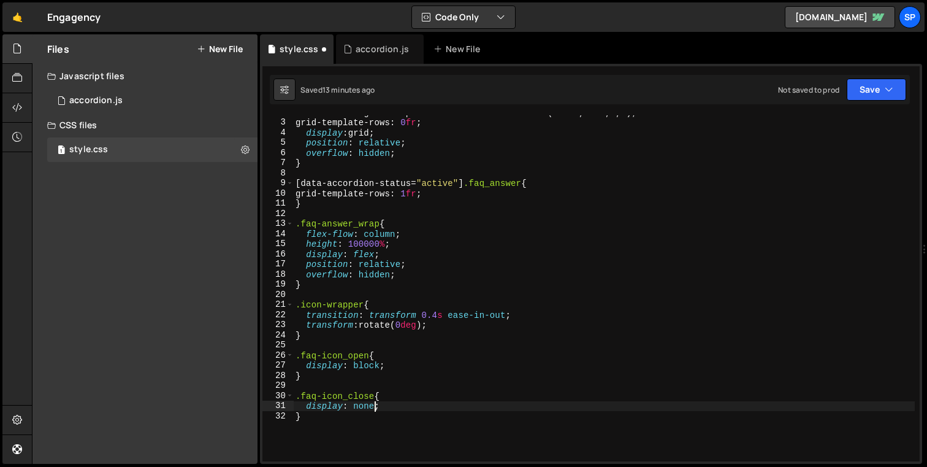
scroll to position [29, 0]
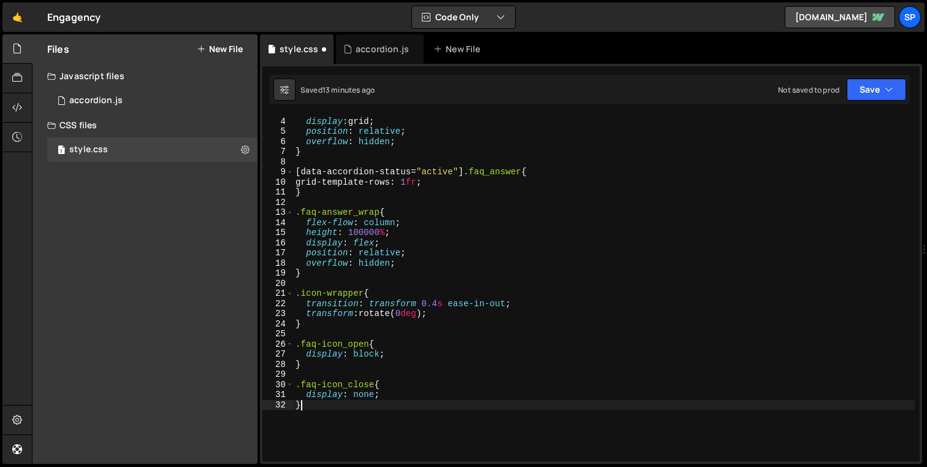
click at [365, 408] on div "grid-template-rows : 0 fr ; display : grid ; position : relative ; overflow : h…" at bounding box center [604, 289] width 622 height 366
type textarea "}"
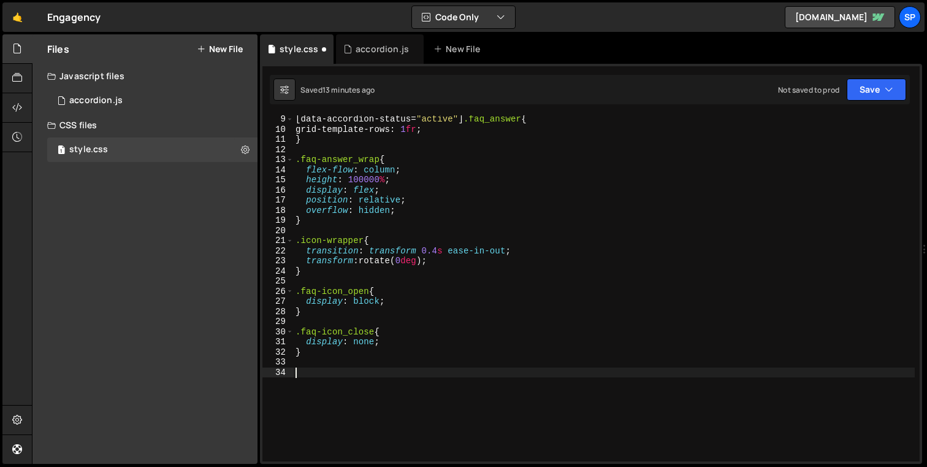
paste textarea "}"
type textarea "}"
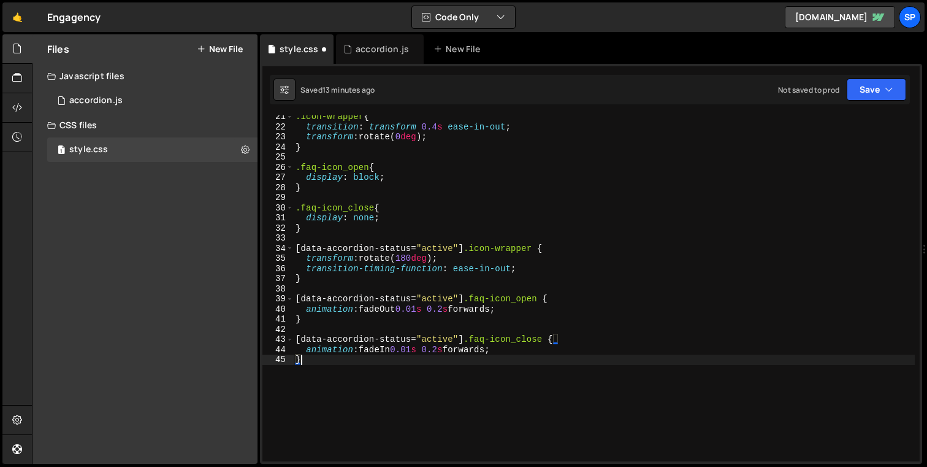
scroll to position [206, 0]
paste textarea "}"
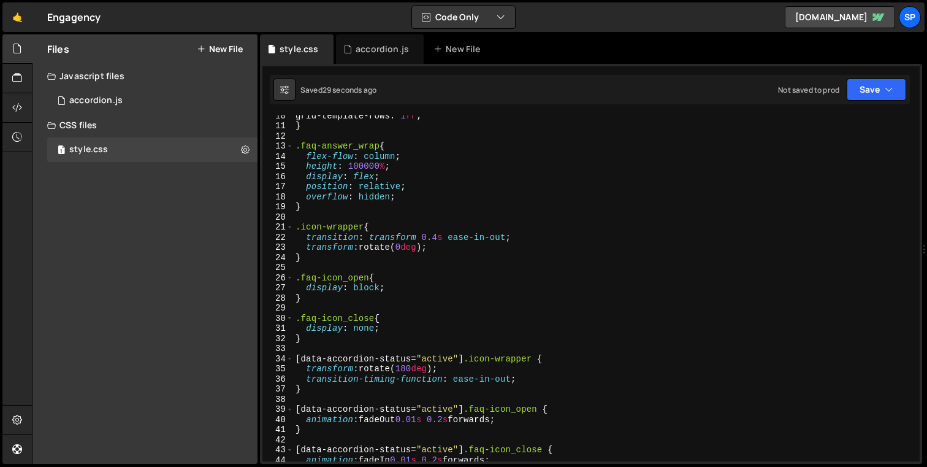
scroll to position [85, 0]
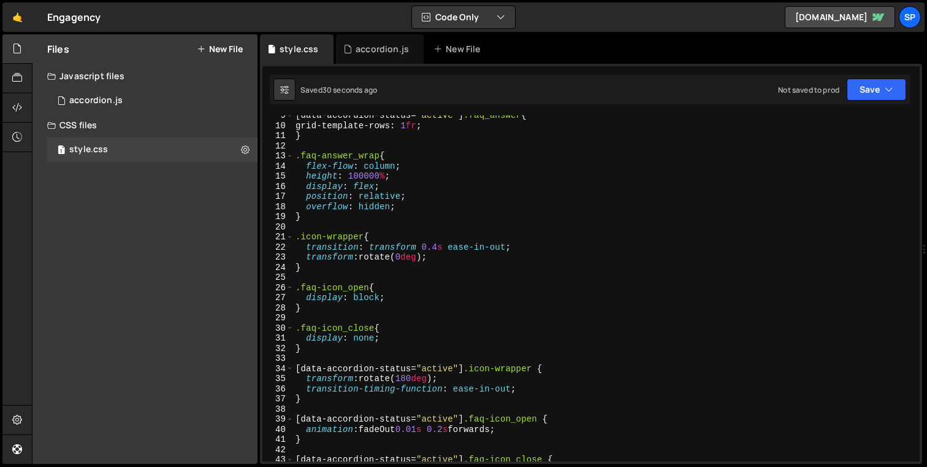
click at [303, 240] on div "[ data-accordion-status = " active " ] .faq_answer { grid-template-rows : 1 fr …" at bounding box center [604, 293] width 622 height 366
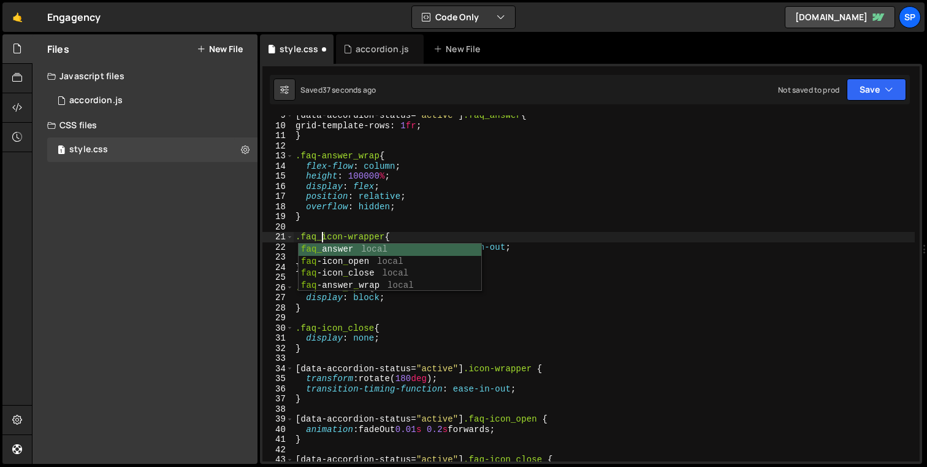
scroll to position [0, 1]
click at [482, 337] on div "[ data-accordion-status = " active " ] .faq_answer { grid-template-rows : 1 fr …" at bounding box center [604, 293] width 622 height 366
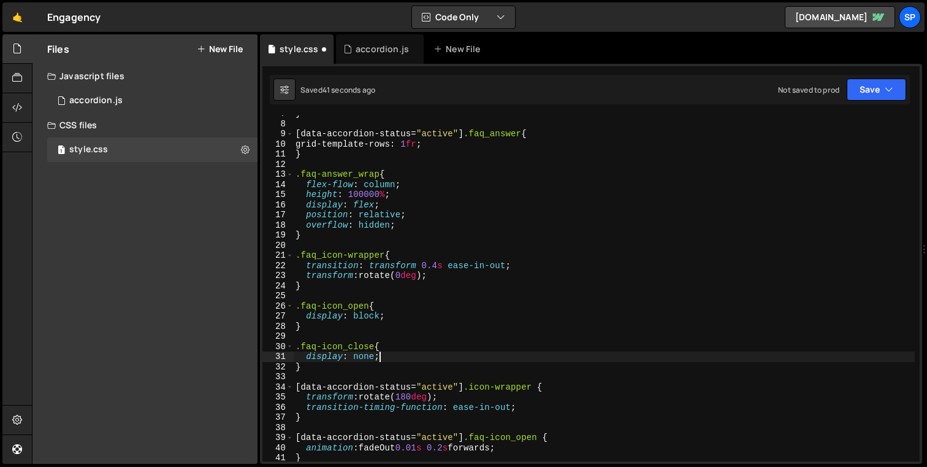
scroll to position [109, 0]
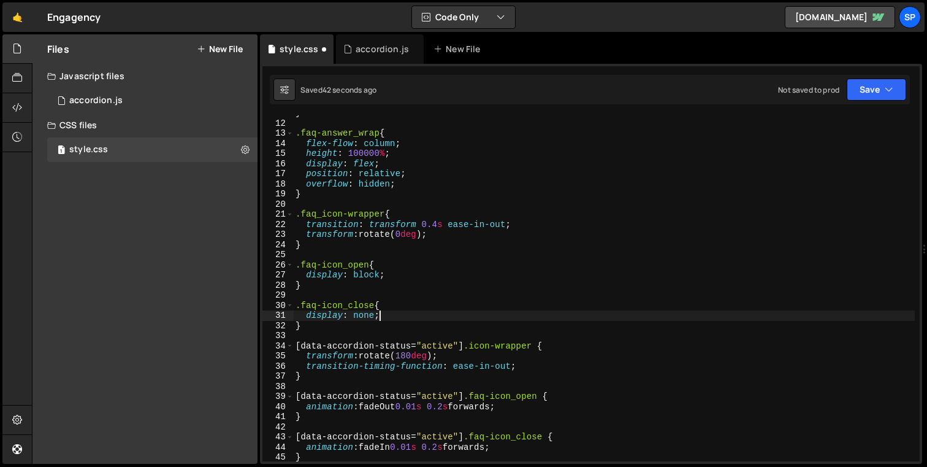
click at [475, 348] on div "} .faq-answer_wrap { flex-flow : column ; height : 100000 % ; display : flex ; …" at bounding box center [604, 291] width 622 height 366
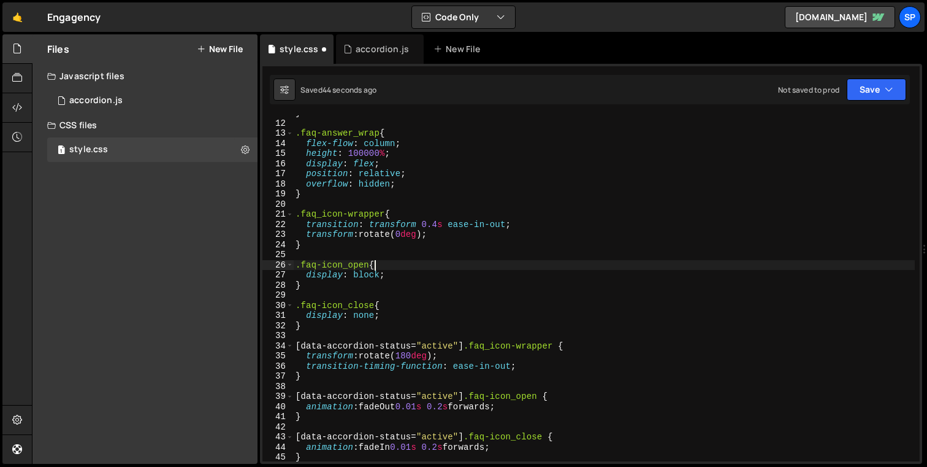
click at [559, 267] on div "} .faq-answer_wrap { flex-flow : column ; height : 100000 % ; display : flex ; …" at bounding box center [604, 291] width 622 height 366
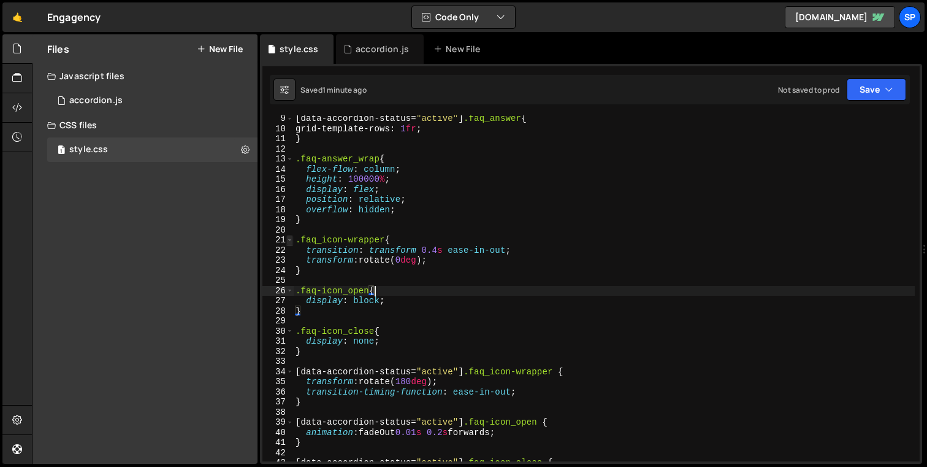
scroll to position [78, 0]
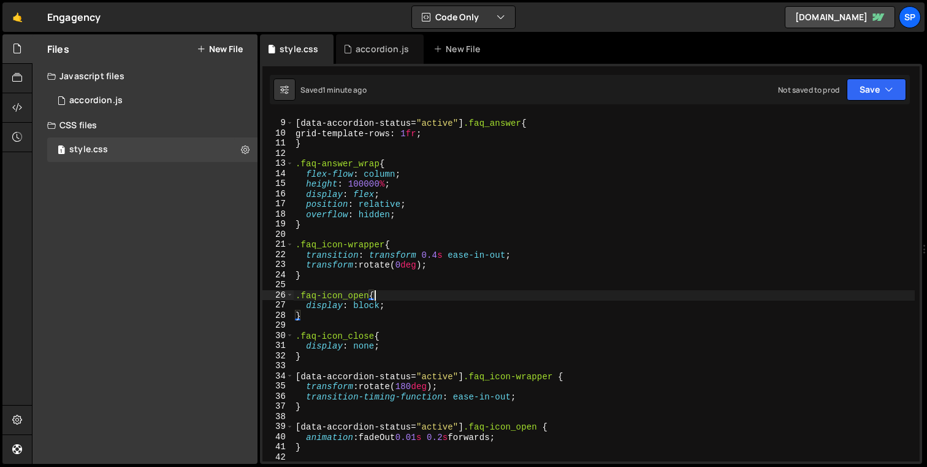
click at [296, 244] on div "[ data-accordion-status = " active " ] .faq_answer { grid-template-rows : 1 fr …" at bounding box center [604, 291] width 622 height 366
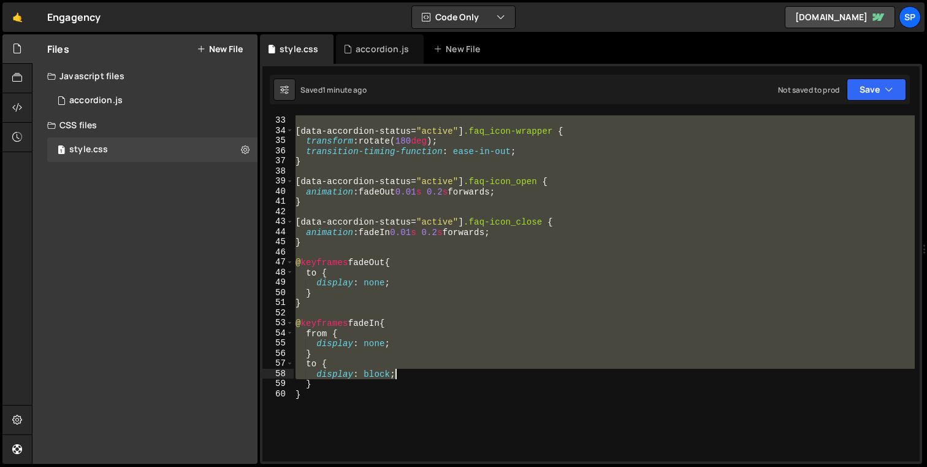
scroll to position [331, 0]
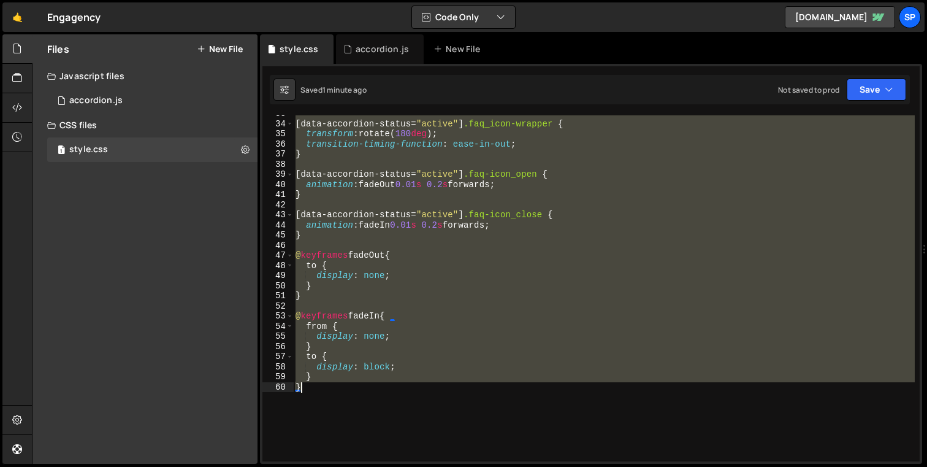
drag, startPoint x: 297, startPoint y: 246, endPoint x: 492, endPoint y: 384, distance: 238.9
click at [492, 384] on div "[ data-accordion-status = " active " ] .faq_icon-wrapper { transform : rotate( …" at bounding box center [604, 292] width 622 height 366
type textarea "} }"
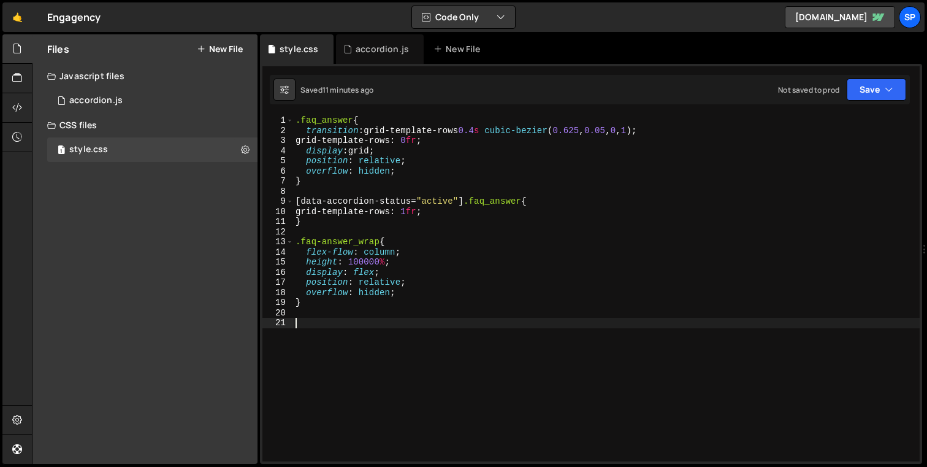
scroll to position [0, 0]
click at [418, 171] on div ".faq_answer { transition : grid-template-rows 0.4 s cubic-bezier ( 0.625 , 0.05…" at bounding box center [606, 298] width 627 height 366
type textarea "overflow: hidden;"
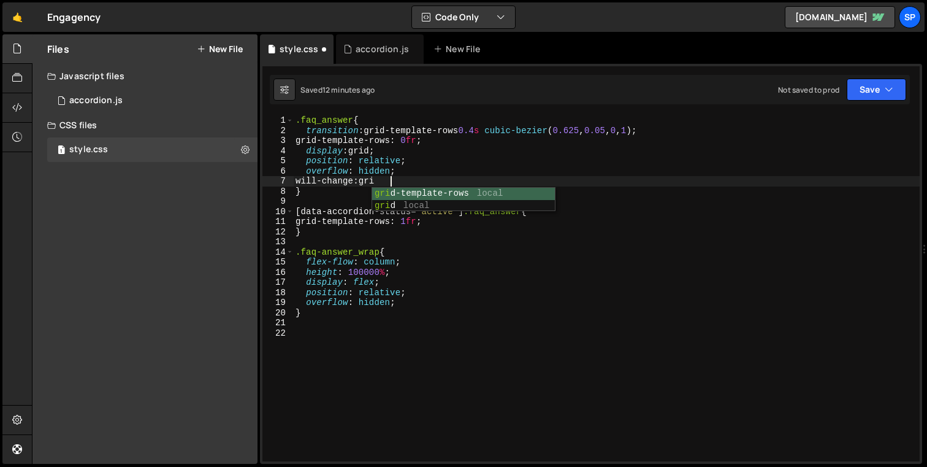
scroll to position [0, 6]
type textarea "will-change: transition;"
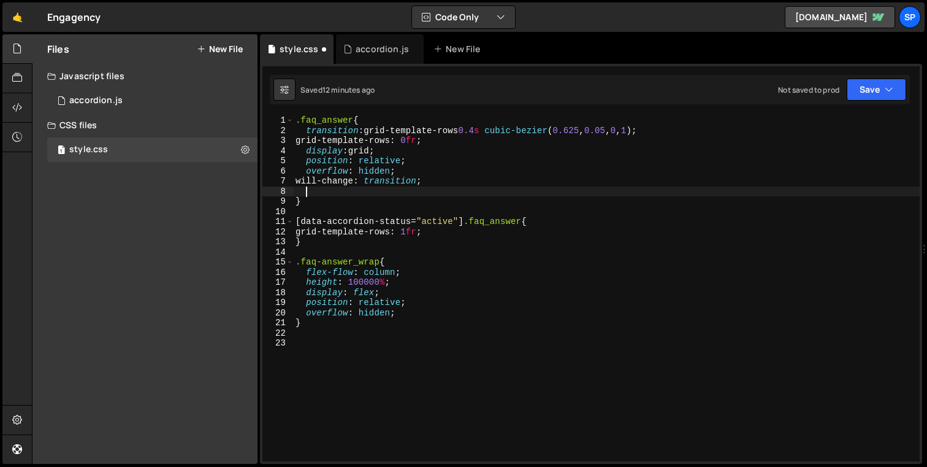
paste textarea "-webkit-backface-visibility: hidden;"
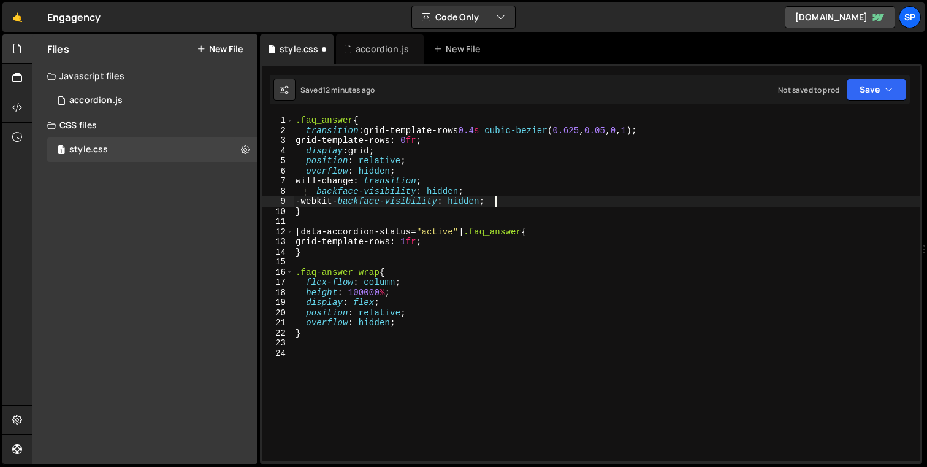
click at [316, 191] on div ".faq_answer { transition : grid-template-rows 0.4 s cubic-bezier ( 0.625 , 0.05…" at bounding box center [606, 298] width 627 height 366
click at [516, 203] on div ".faq_answer { transition : grid-template-rows 0.4 s cubic-bezier ( 0.625 , 0.05…" at bounding box center [606, 298] width 627 height 366
type textarea "-webkit-backface-visibility: hidden;"
